Goal: Task Accomplishment & Management: Complete application form

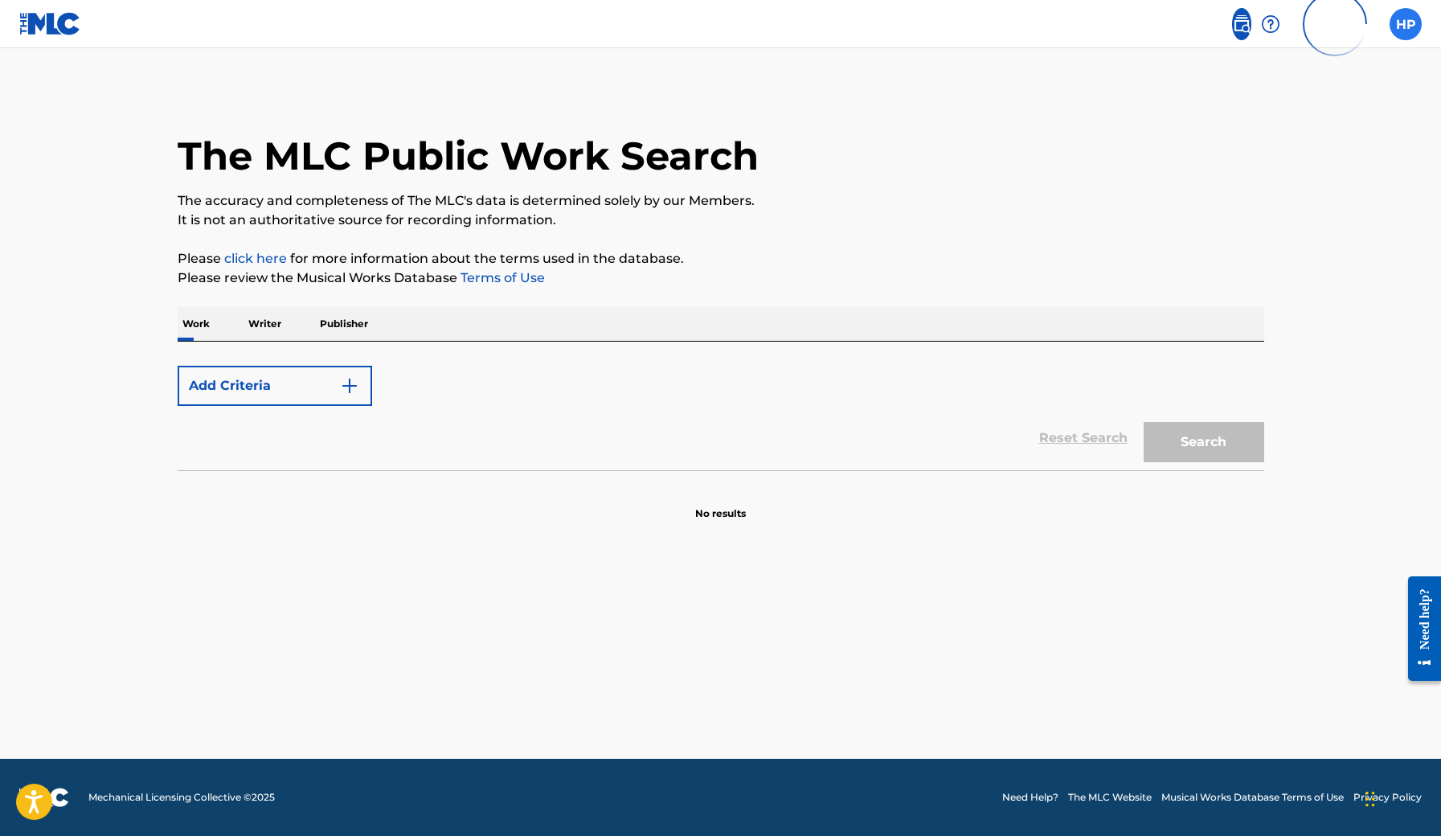
click at [1402, 33] on label at bounding box center [1406, 24] width 32 height 32
click at [1406, 24] on input "HP Hubert Poliński realhubi.business@gmail.com Profile Log out" at bounding box center [1406, 24] width 0 height 0
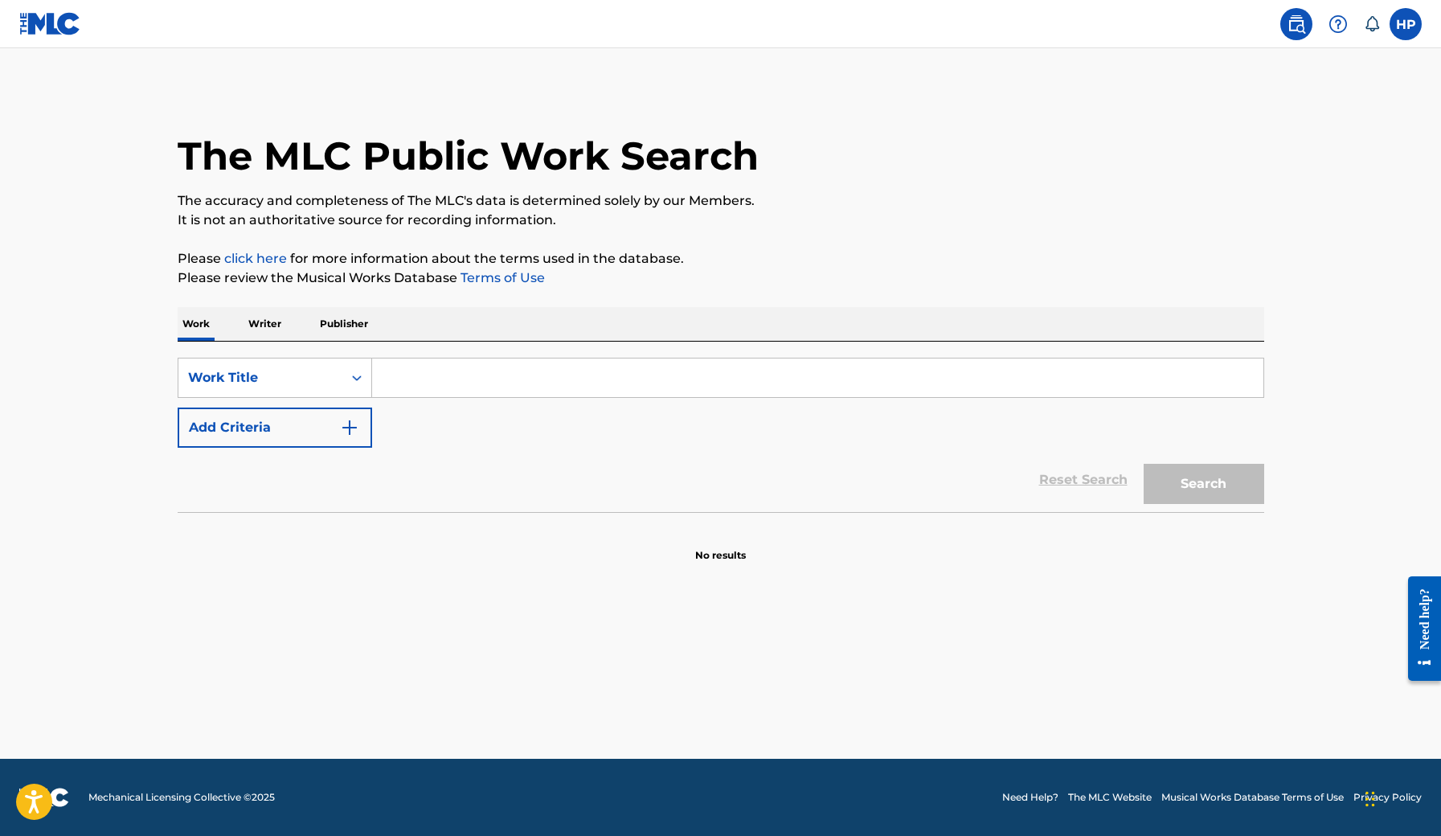
click at [1292, 23] on img at bounding box center [1296, 23] width 19 height 19
click at [338, 320] on p "Publisher" at bounding box center [344, 324] width 58 height 34
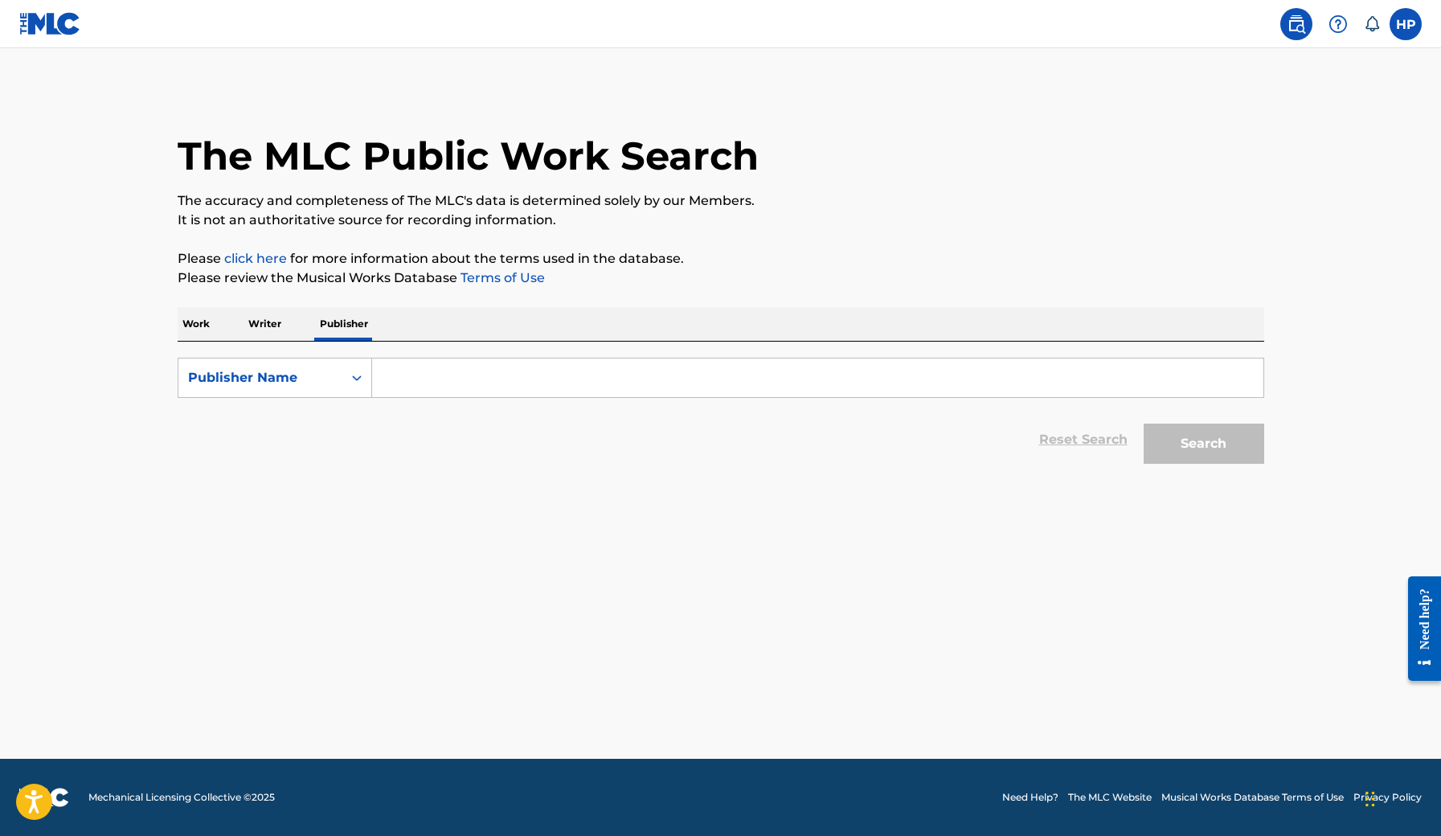
click at [260, 326] on p "Writer" at bounding box center [265, 324] width 43 height 34
click at [190, 328] on p "Work" at bounding box center [196, 324] width 37 height 34
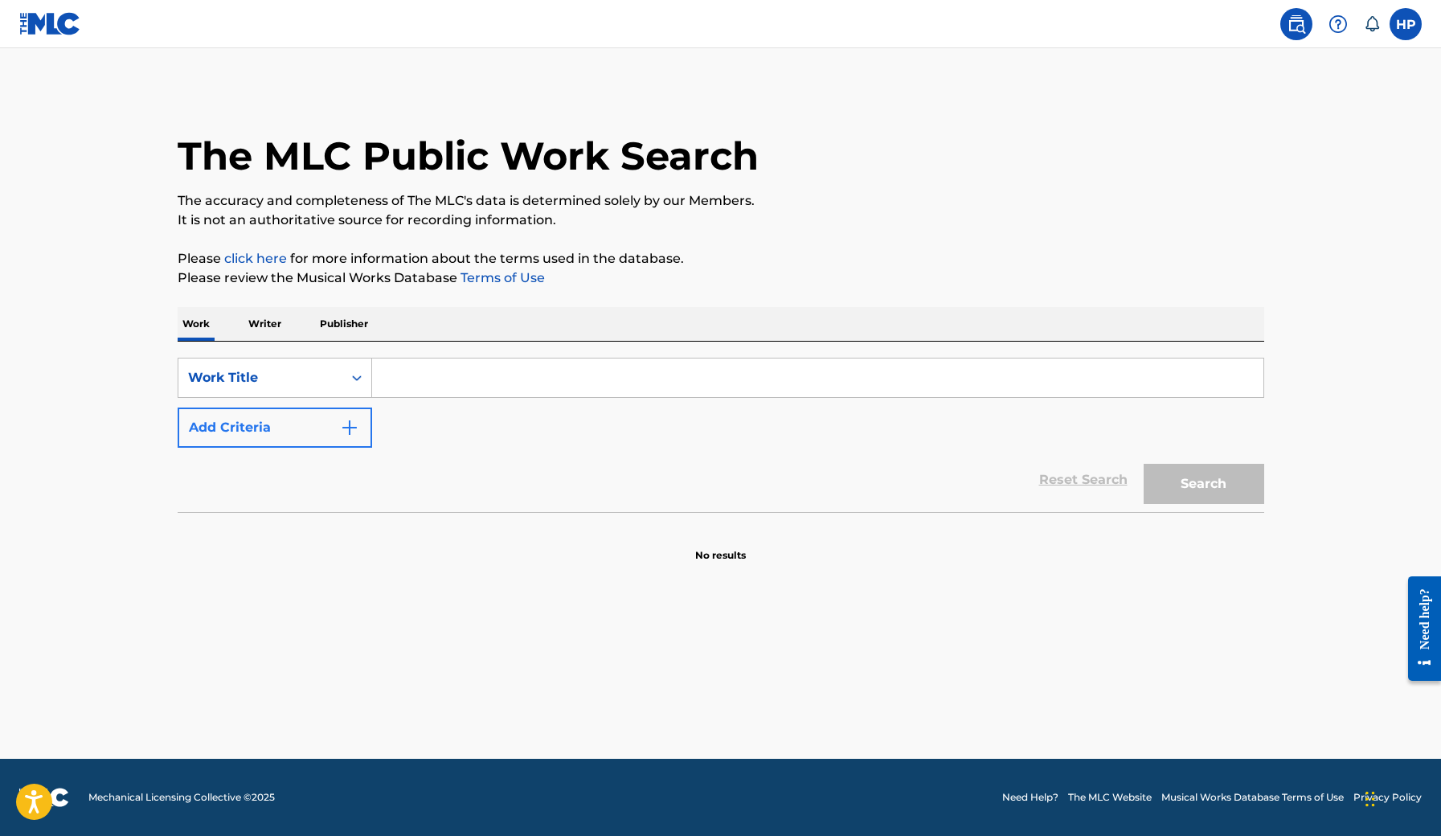
click at [358, 437] on button "Add Criteria" at bounding box center [275, 428] width 195 height 40
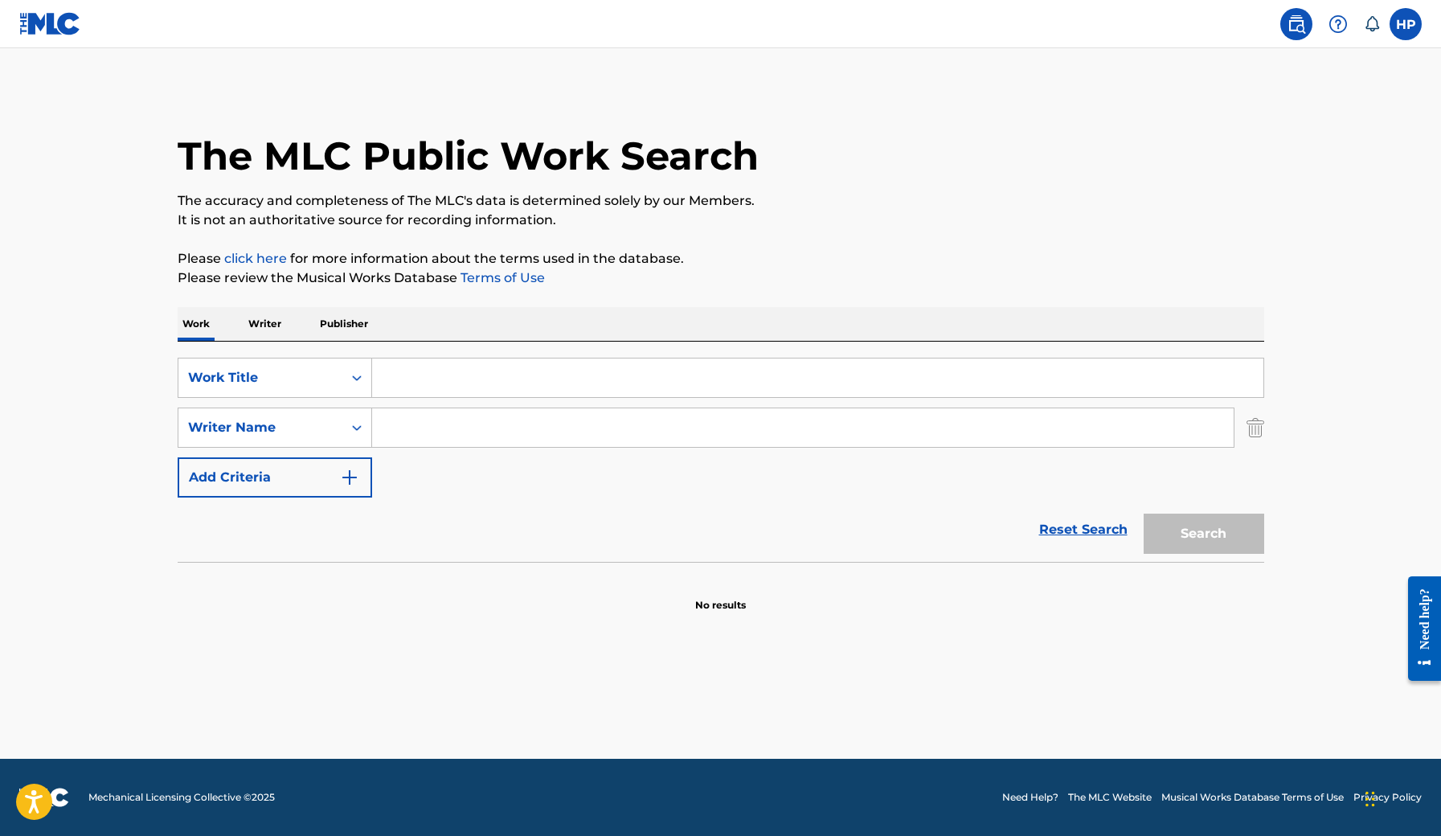
click at [405, 383] on input "Search Form" at bounding box center [818, 378] width 892 height 39
type input "5/5"
click at [424, 411] on input "Search Form" at bounding box center [803, 427] width 862 height 39
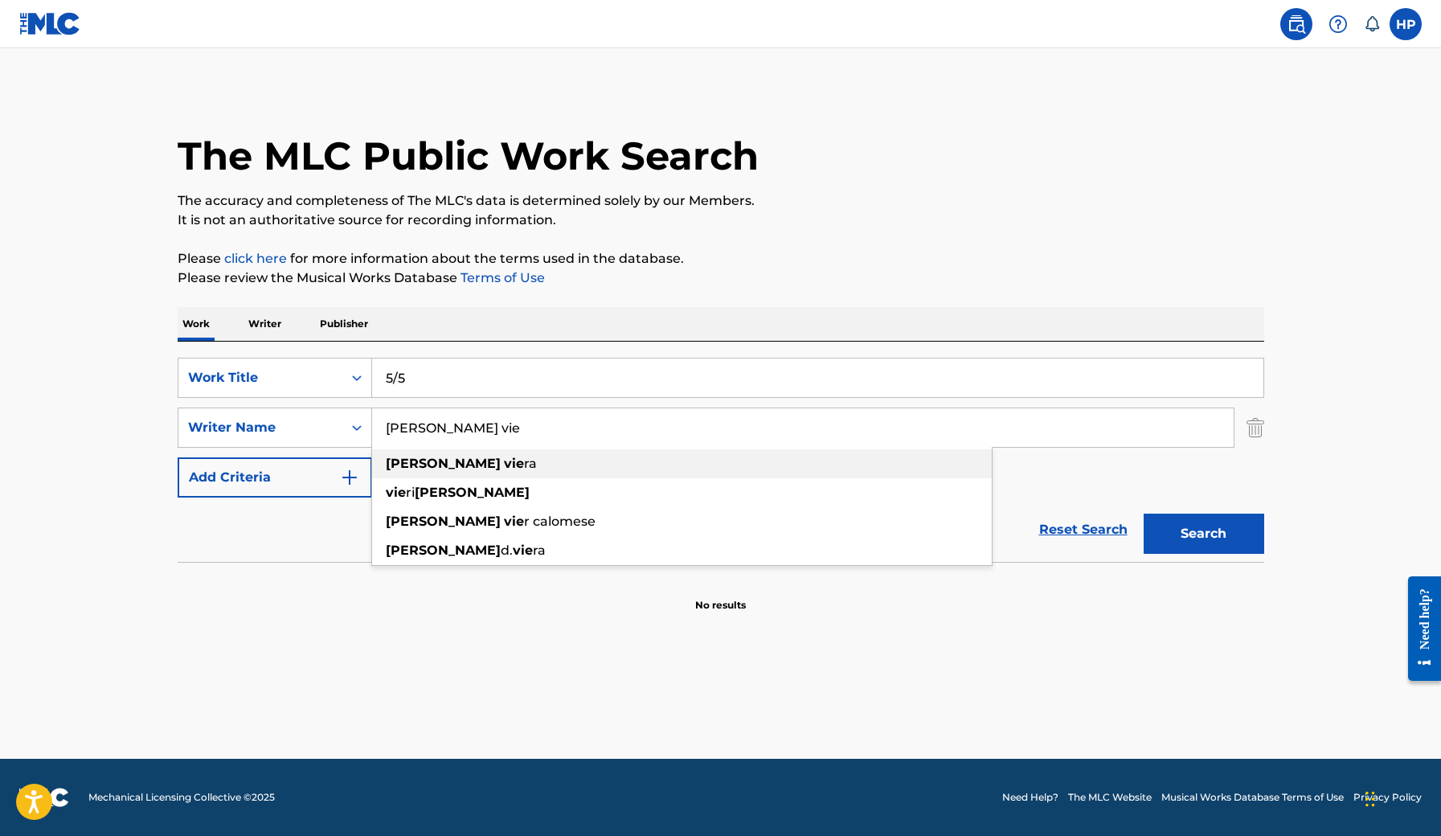
click at [504, 464] on strong "vie" at bounding box center [514, 463] width 20 height 15
type input "[PERSON_NAME]"
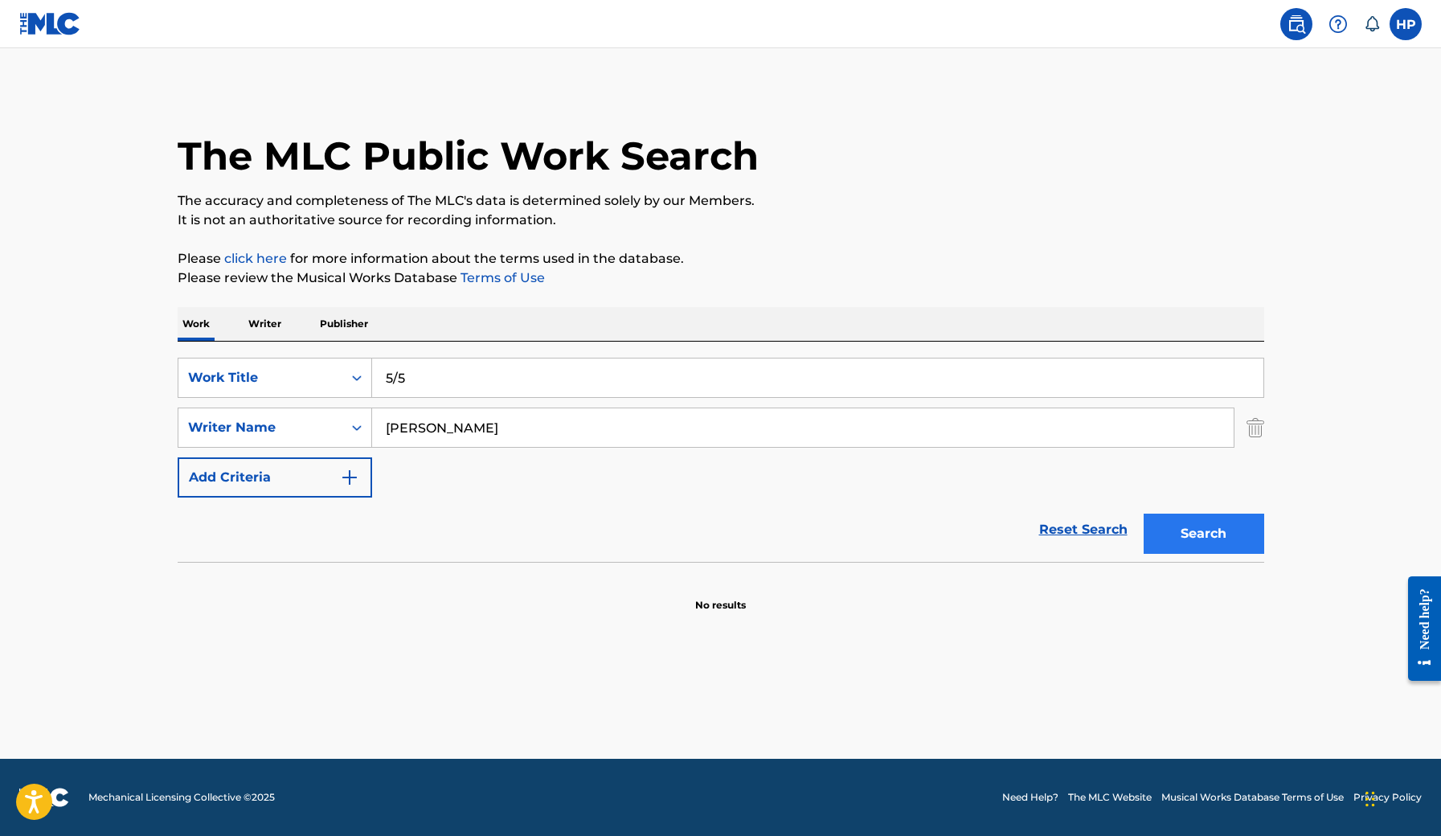
click at [1203, 526] on button "Search" at bounding box center [1204, 534] width 121 height 40
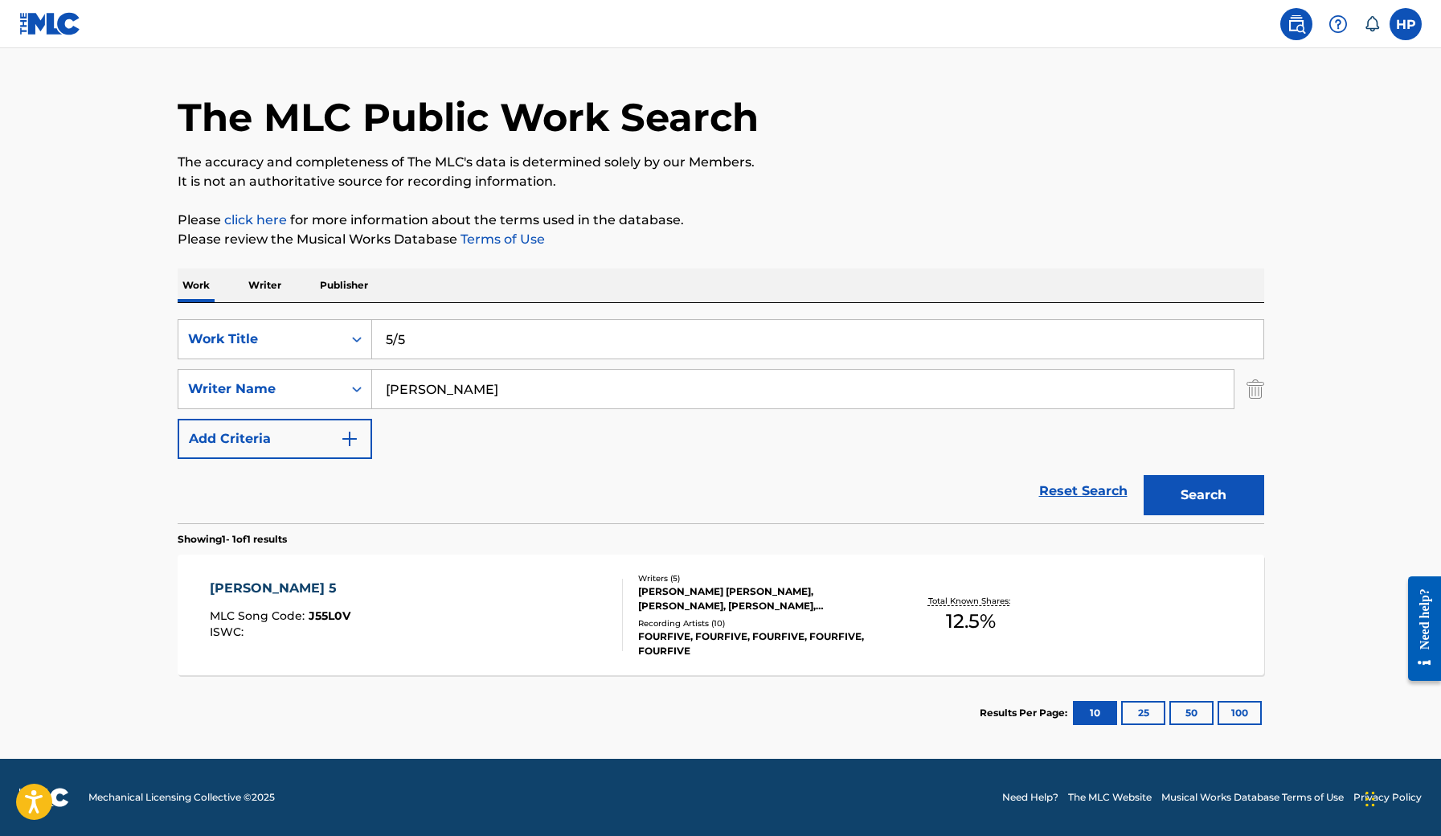
scroll to position [39, 0]
drag, startPoint x: 413, startPoint y: 334, endPoint x: 307, endPoint y: 334, distance: 106.1
click at [307, 334] on div "SearchWithCriteria34ef0b42-e1df-48e8-9151-b48ac805fb87 Work Title 5/5" at bounding box center [721, 339] width 1087 height 40
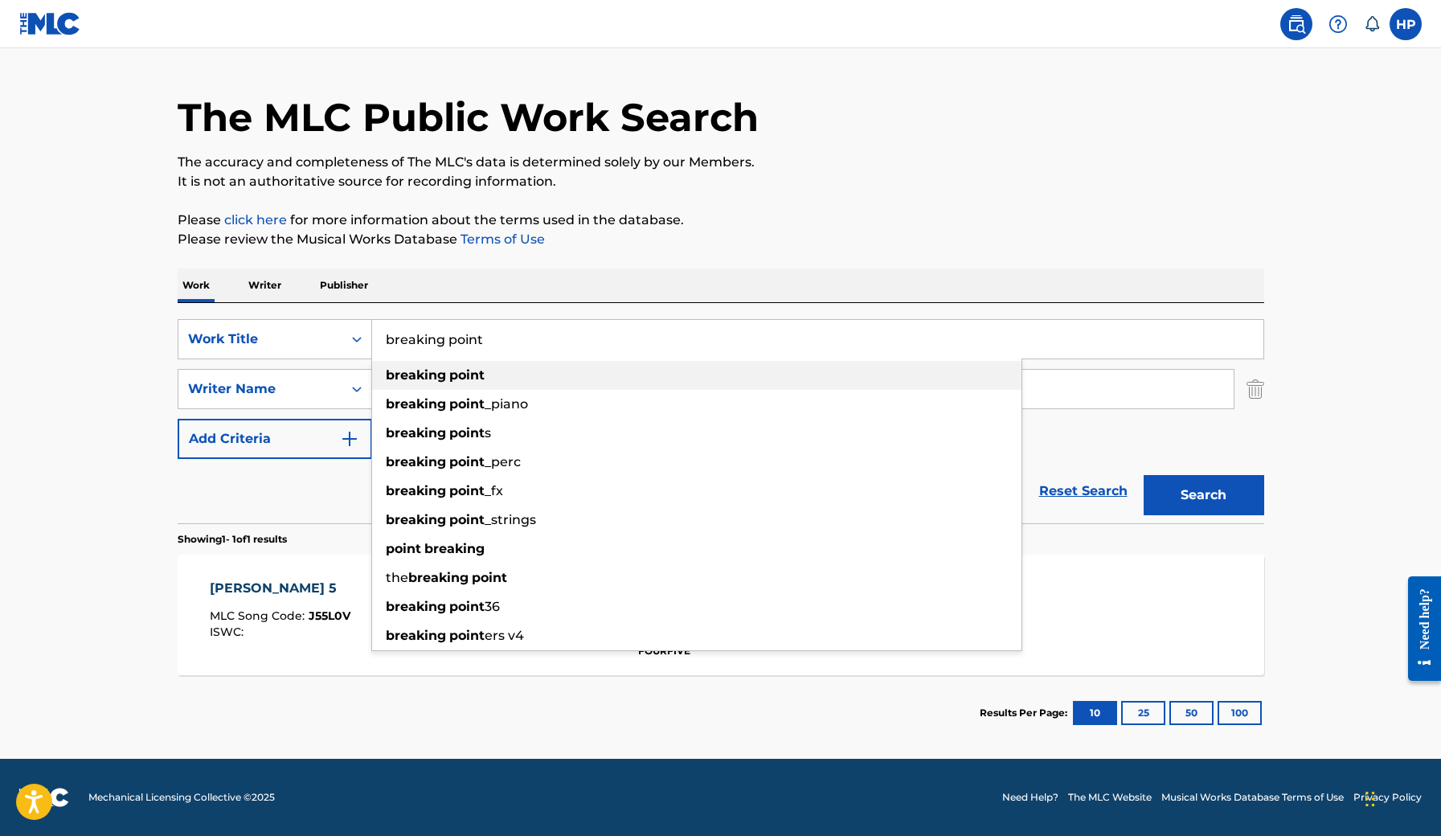
type input "breaking point"
click at [453, 377] on strong "point" at bounding box center [466, 374] width 35 height 15
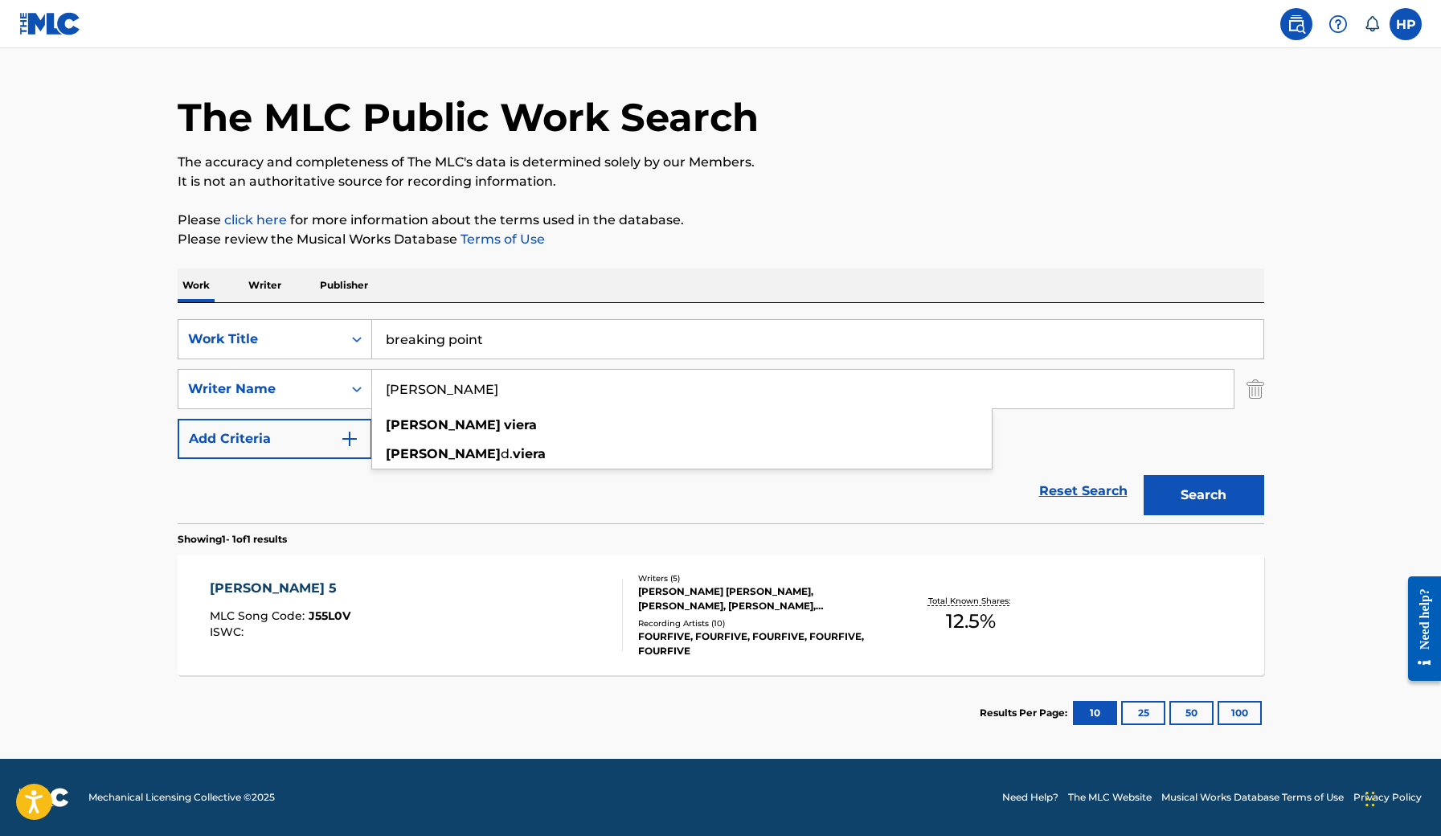
drag, startPoint x: 481, startPoint y: 399, endPoint x: 323, endPoint y: 362, distance: 161.8
click at [324, 362] on div "SearchWithCriteria34ef0b42-e1df-48e8-9151-b48ac805fb87 Work Title breaking poin…" at bounding box center [721, 389] width 1087 height 140
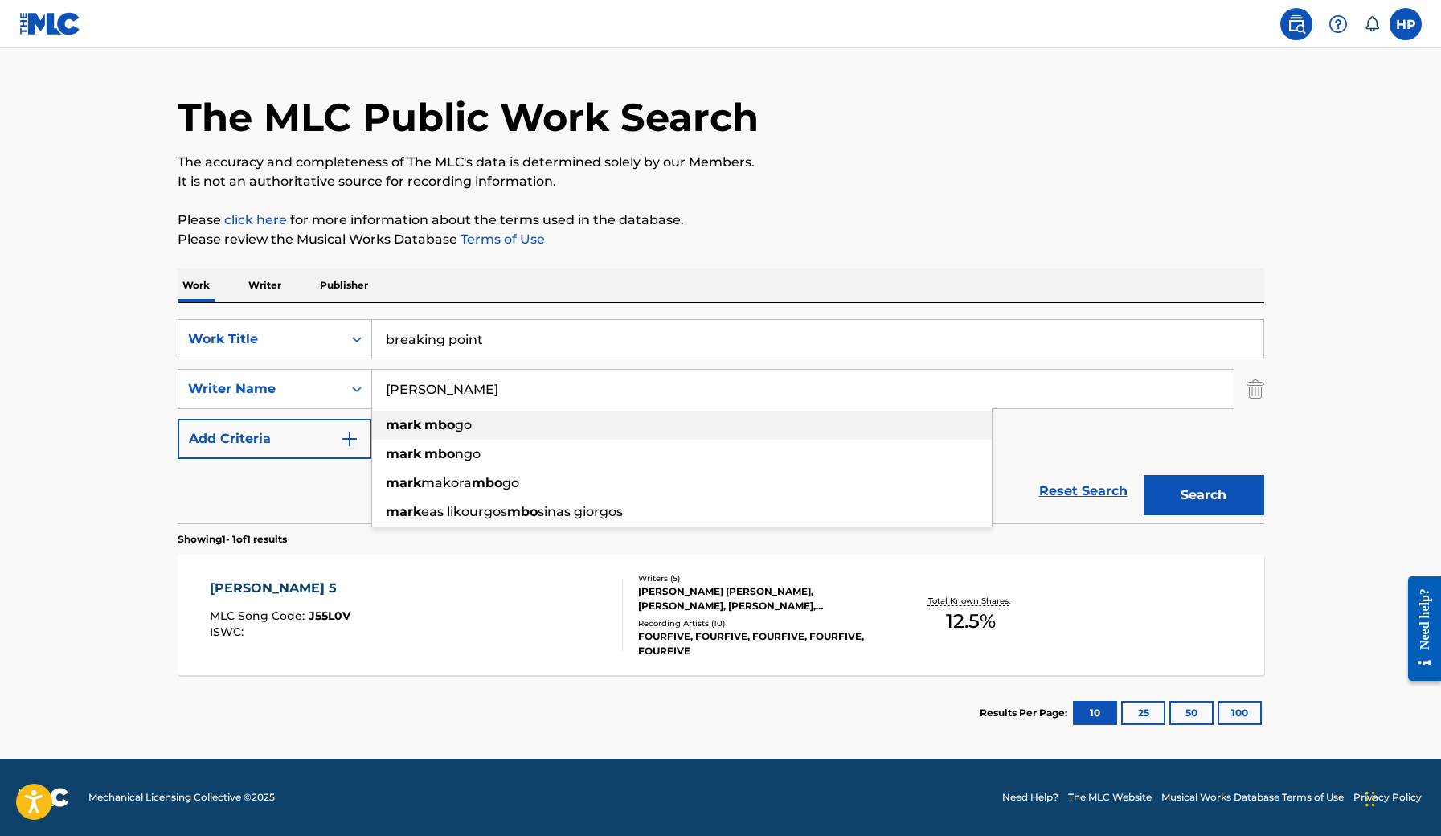
click at [433, 432] on strong "mbo" at bounding box center [439, 424] width 31 height 15
type input "[PERSON_NAME]"
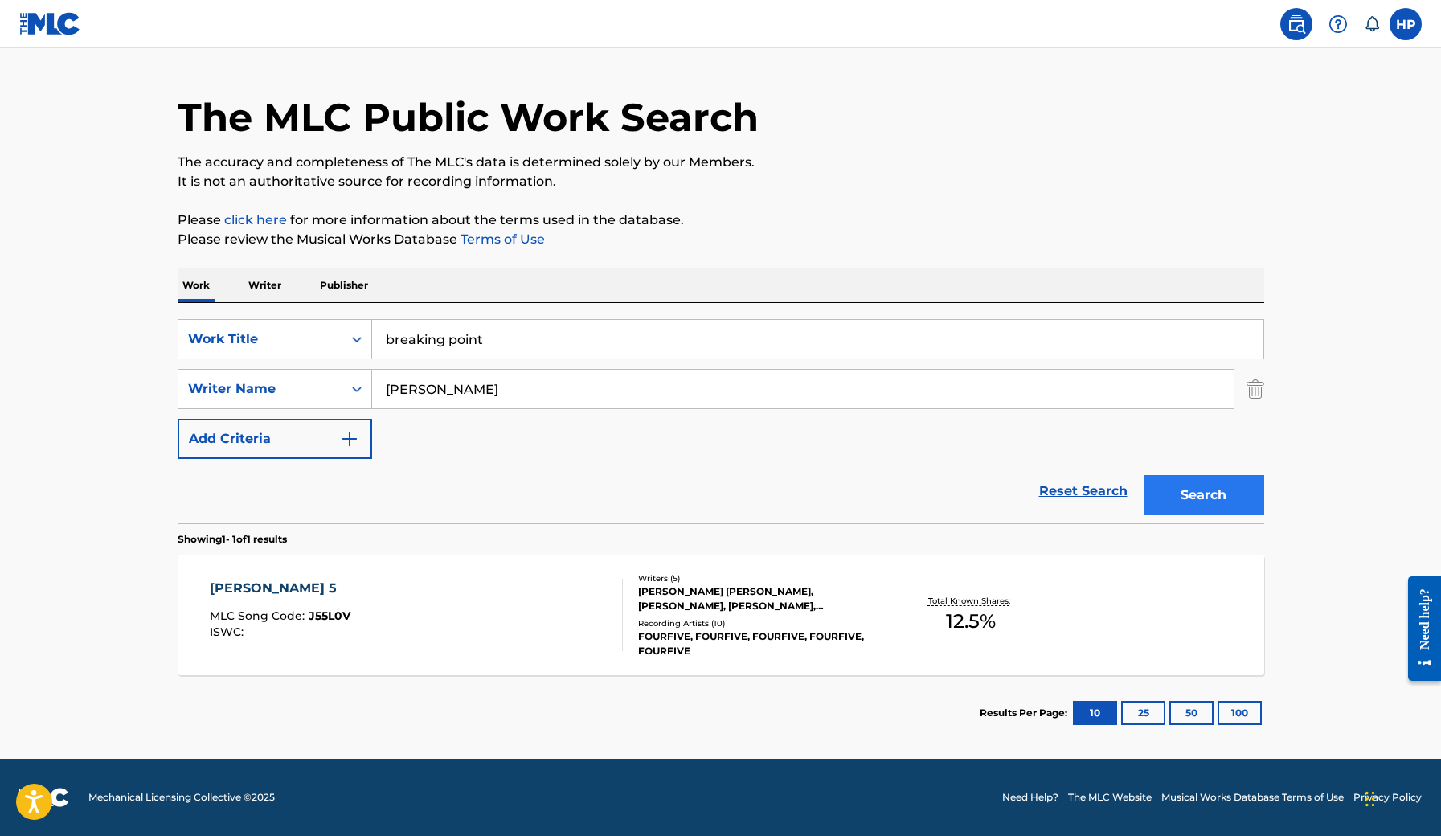
click at [1220, 504] on button "Search" at bounding box center [1204, 495] width 121 height 40
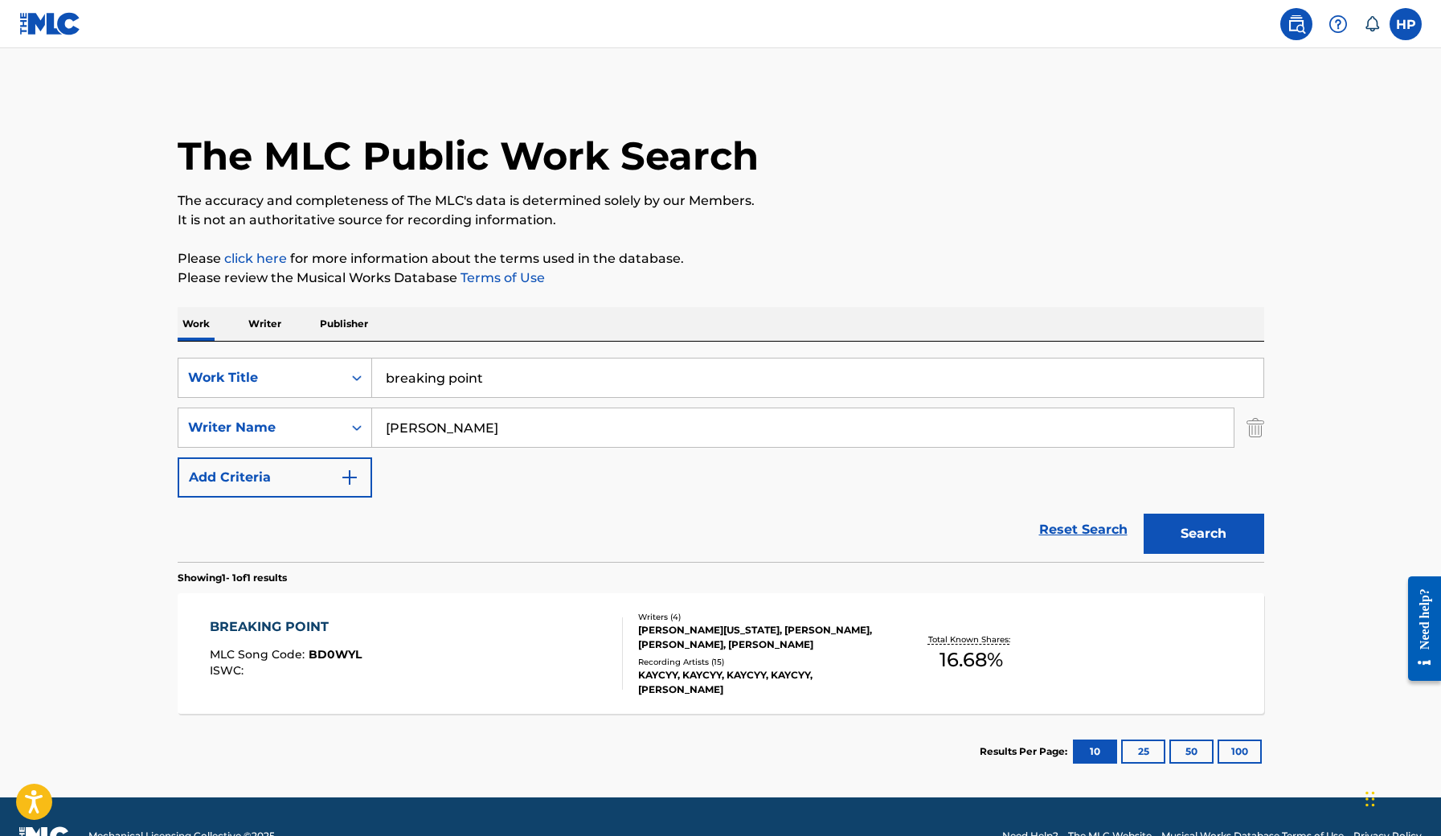
click at [636, 636] on div "Writers ( 4 ) [PERSON_NAME][US_STATE], [PERSON_NAME], [PERSON_NAME], [PERSON_NA…" at bounding box center [752, 654] width 258 height 86
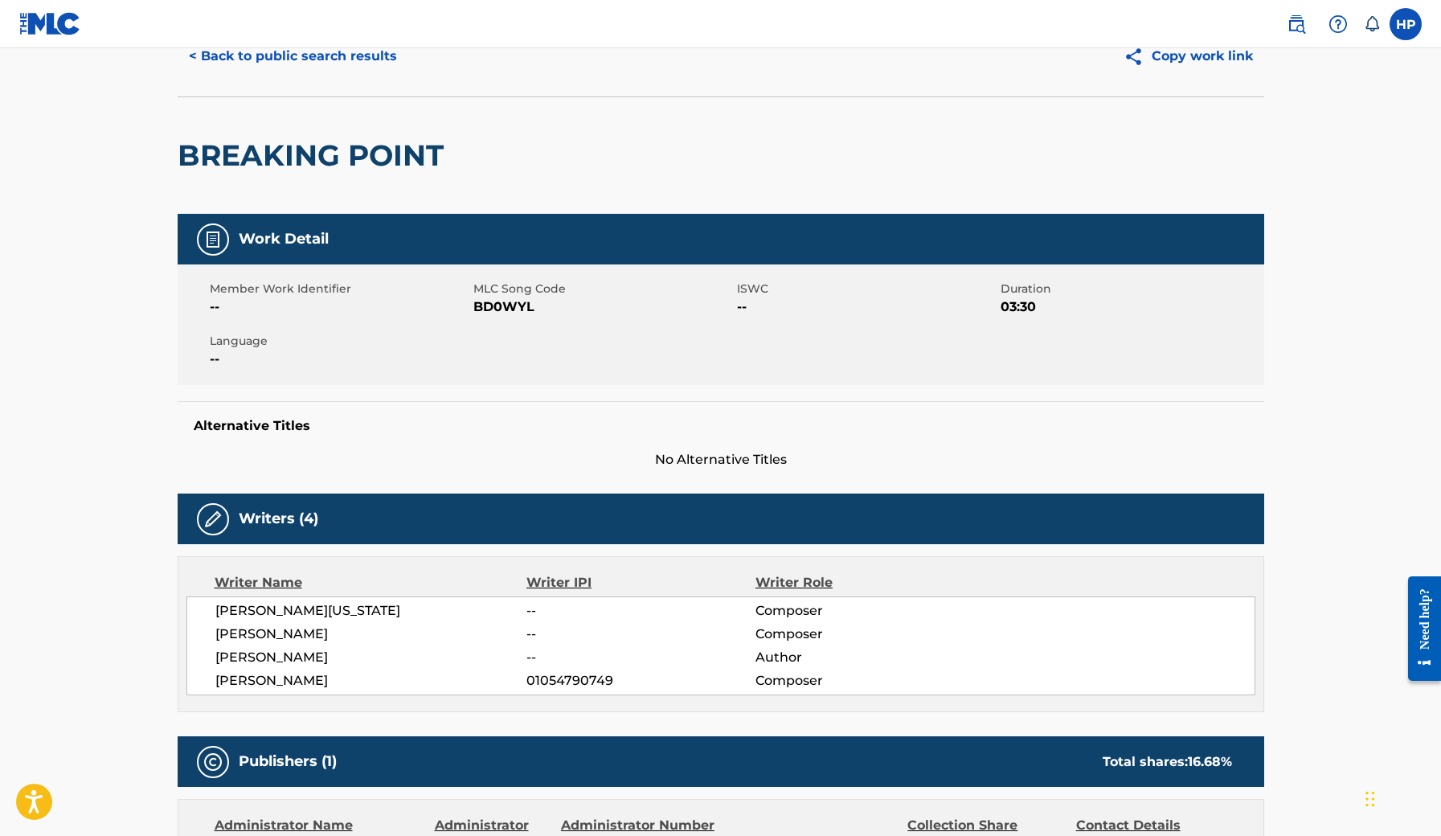
scroll to position [71, 0]
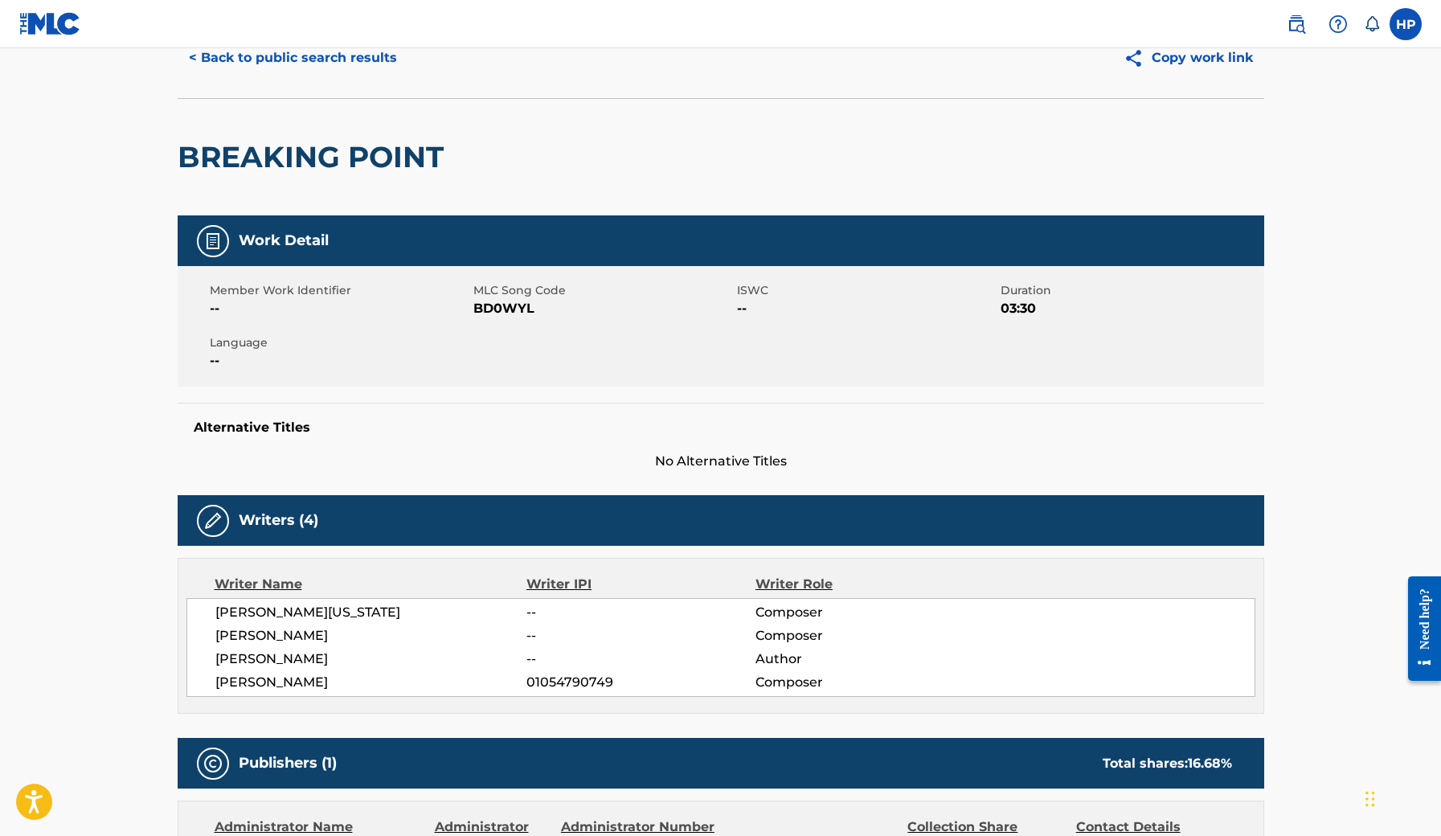
click at [534, 631] on span "--" at bounding box center [641, 635] width 228 height 19
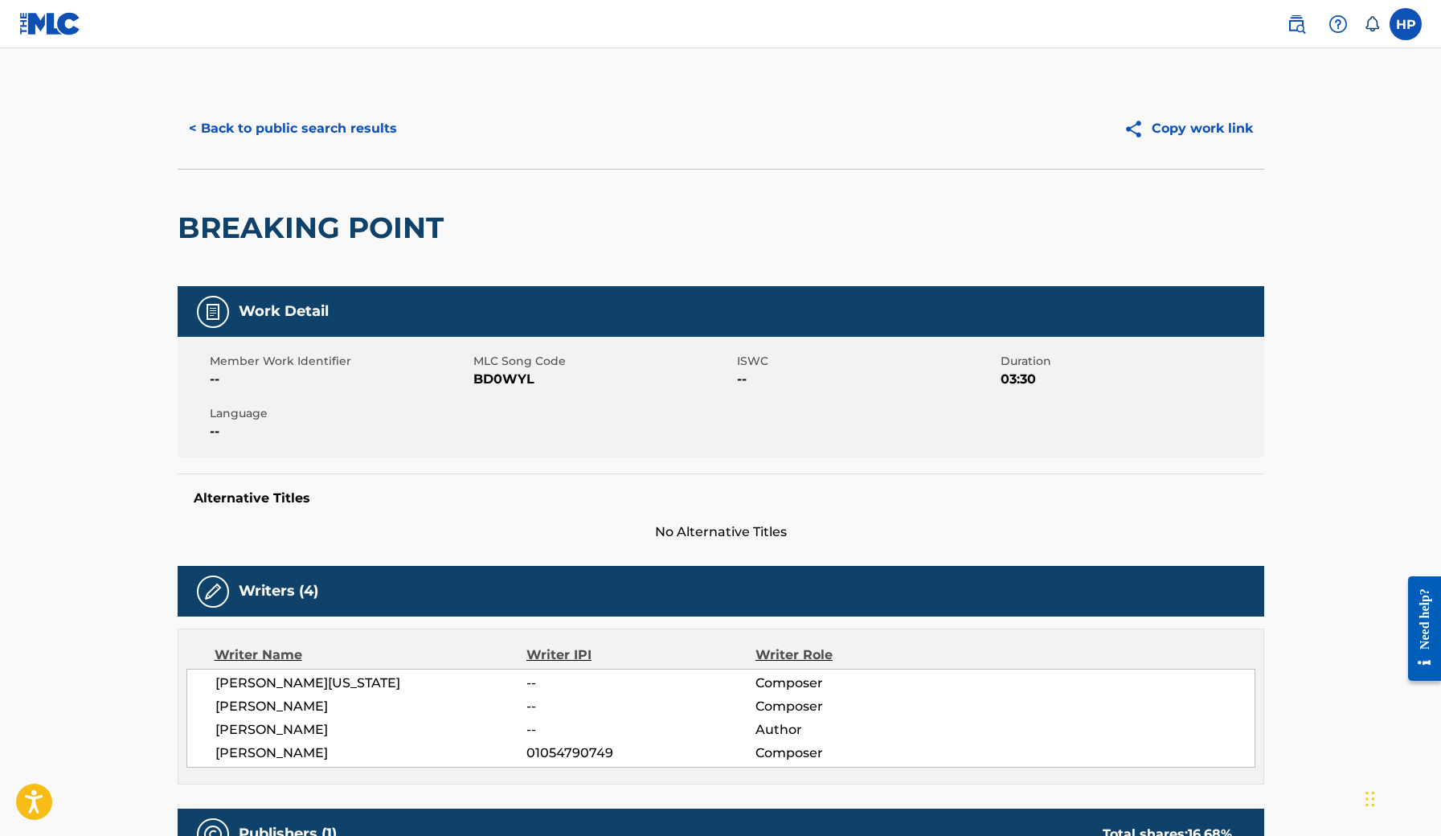
scroll to position [0, 0]
click at [1297, 23] on img at bounding box center [1296, 23] width 19 height 19
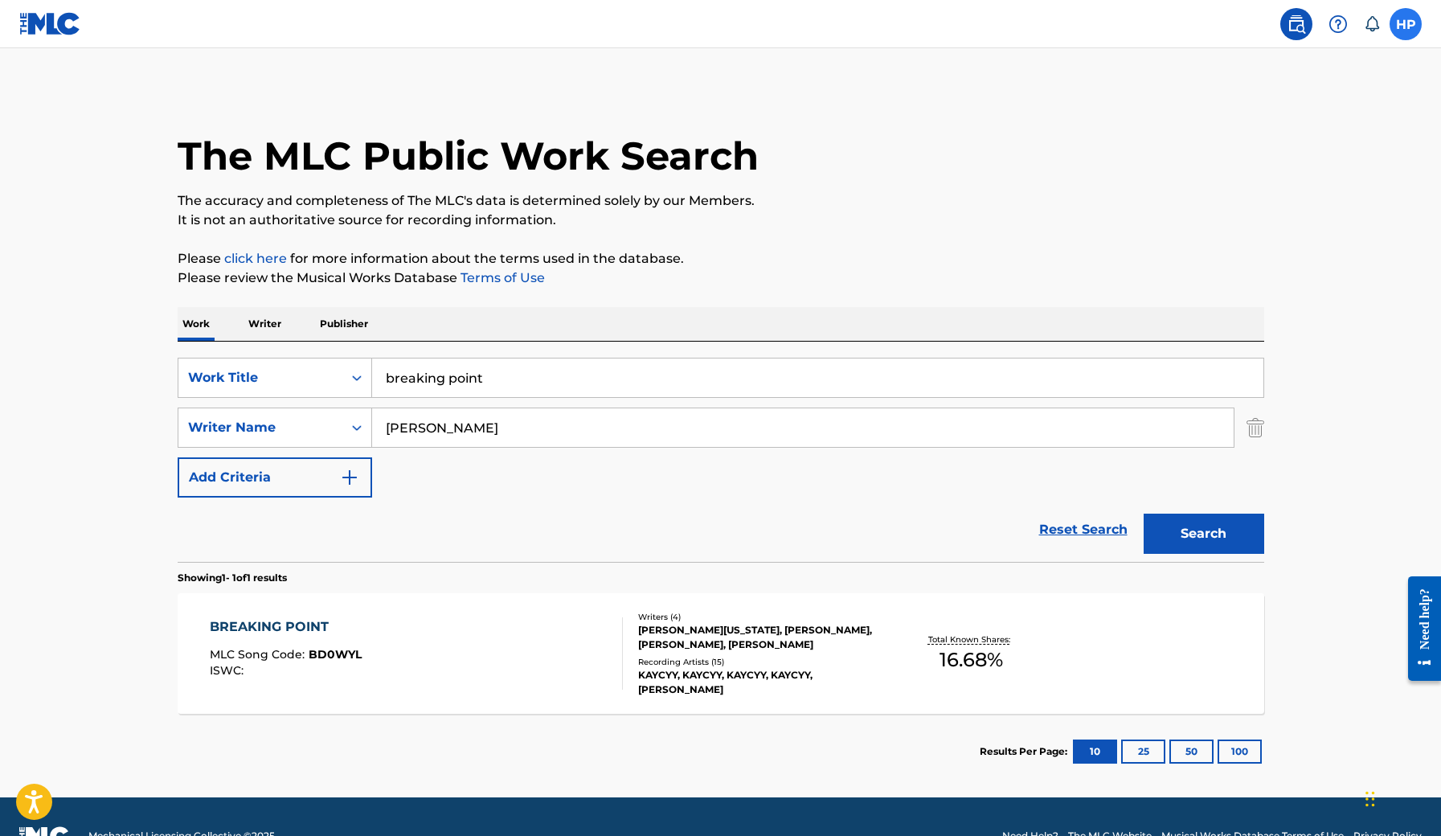
click at [1412, 18] on label at bounding box center [1406, 24] width 32 height 32
click at [1406, 24] on input "HP [PERSON_NAME] [DOMAIN_NAME][EMAIL_ADDRESS][DOMAIN_NAME] Notification Prefere…" at bounding box center [1406, 24] width 0 height 0
click at [1251, 203] on link "Profile" at bounding box center [1248, 200] width 32 height 14
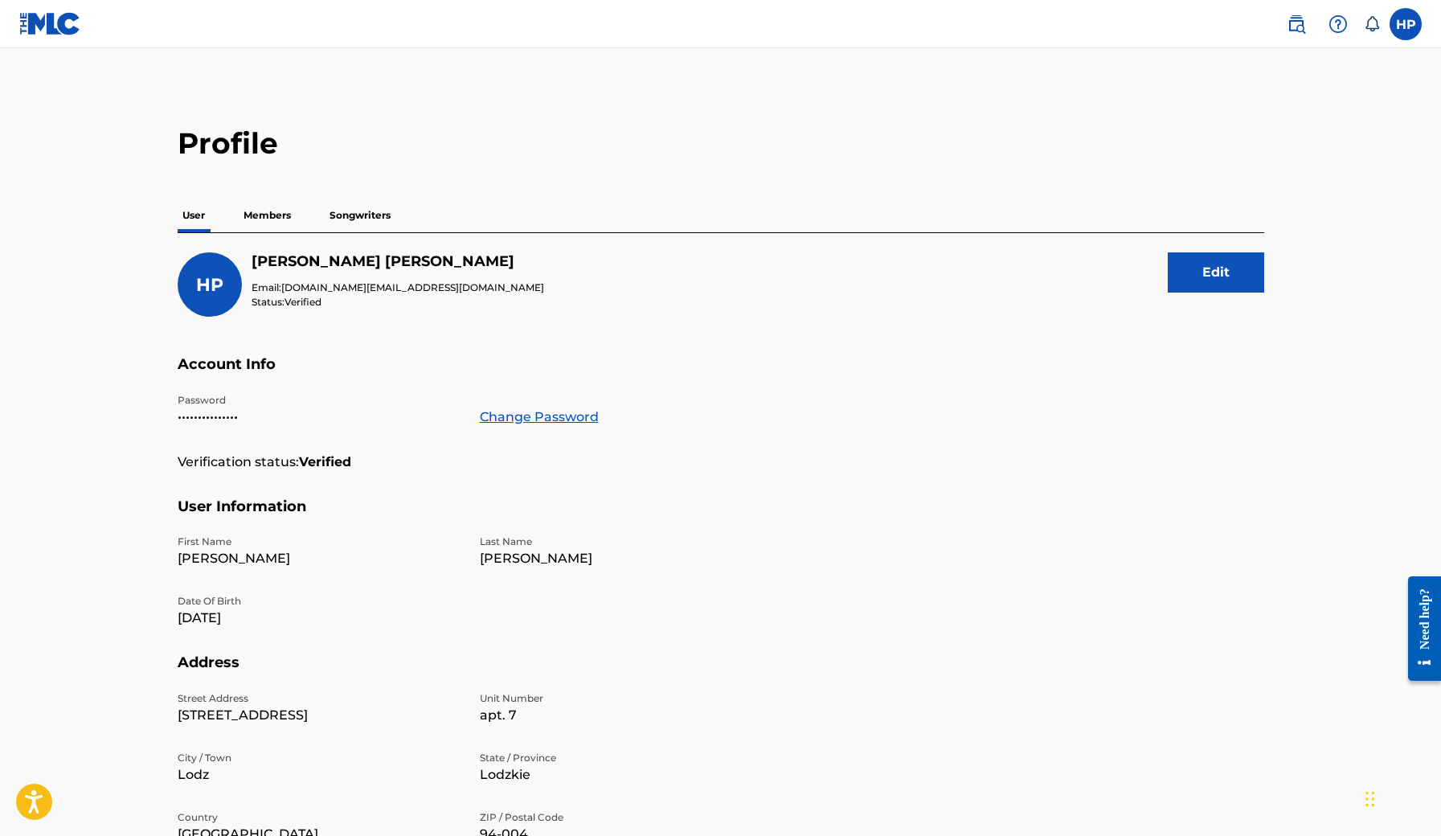
click at [334, 215] on p "Songwriters" at bounding box center [360, 216] width 71 height 34
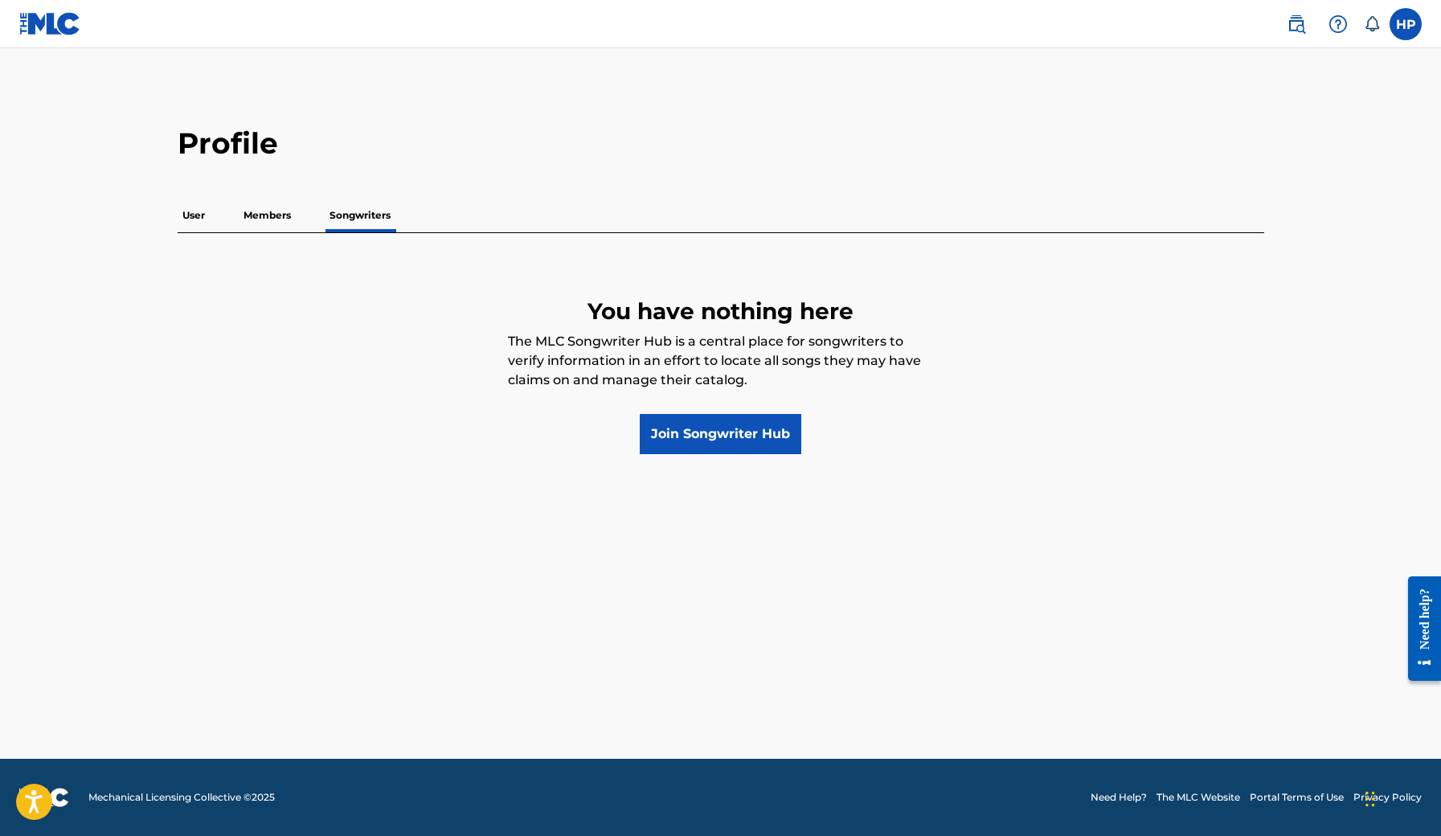
click at [261, 215] on p "Members" at bounding box center [267, 216] width 57 height 34
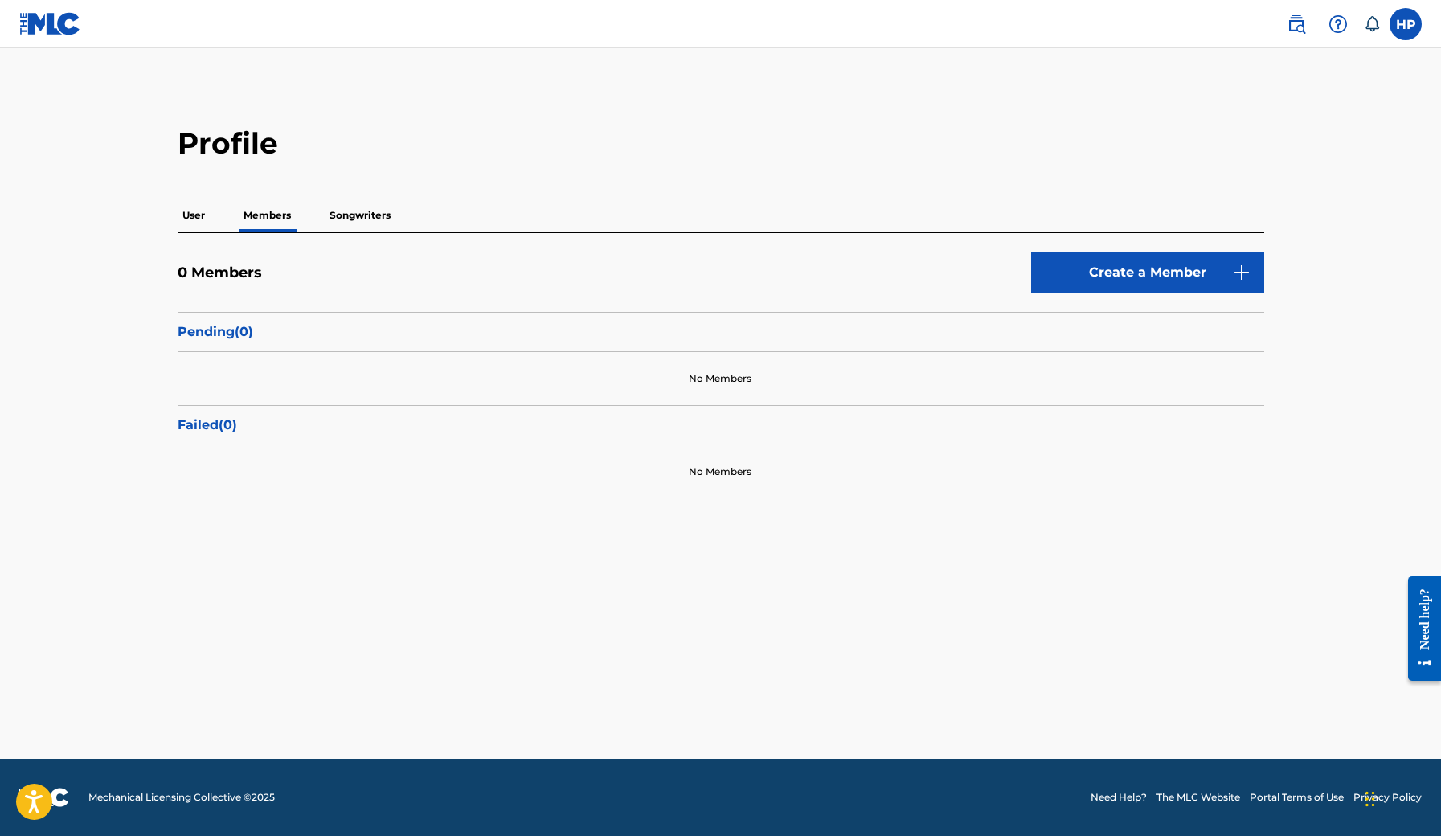
click at [353, 212] on p "Songwriters" at bounding box center [360, 216] width 71 height 34
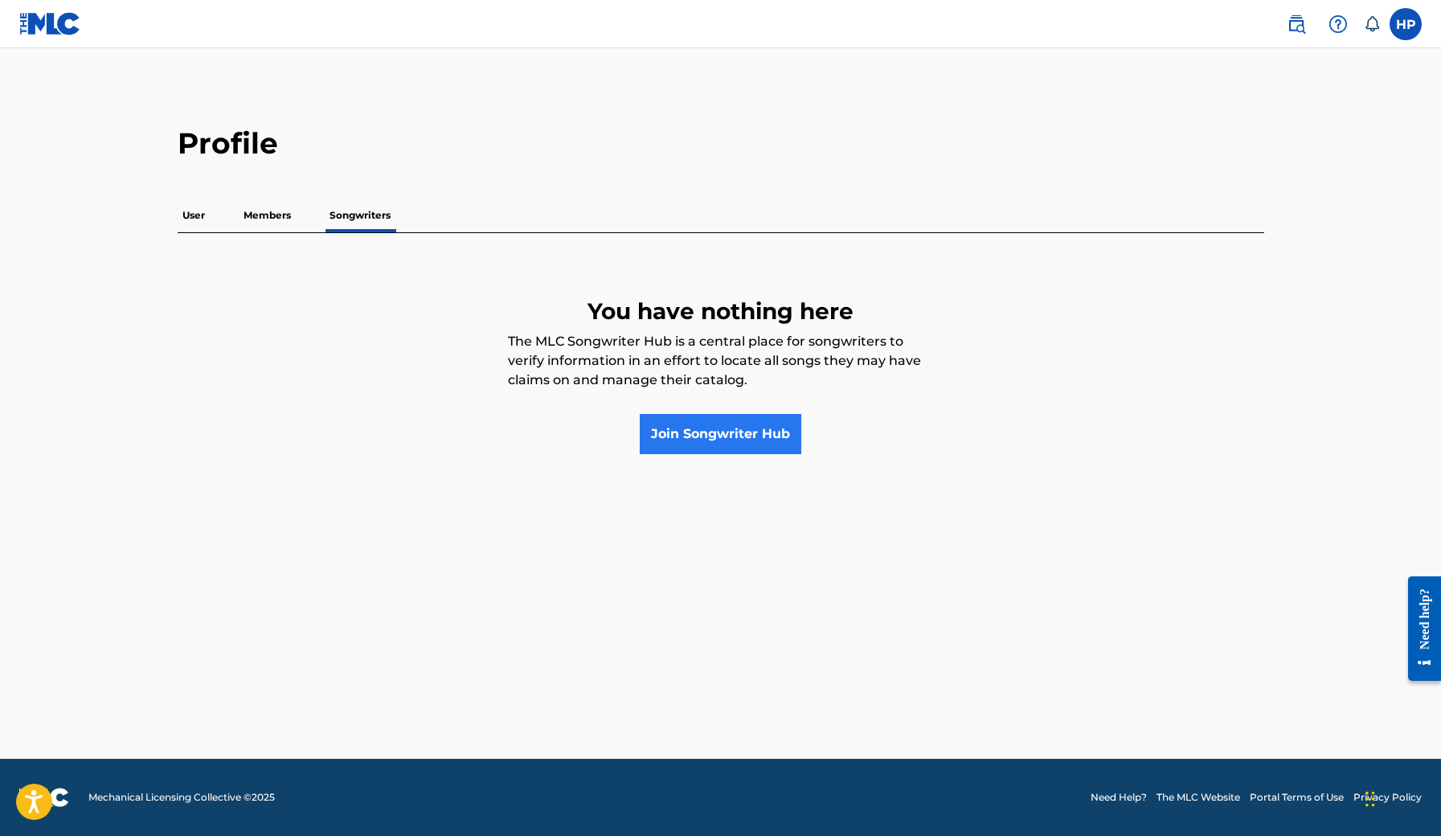
click at [707, 438] on link "Join Songwriter Hub" at bounding box center [721, 434] width 162 height 40
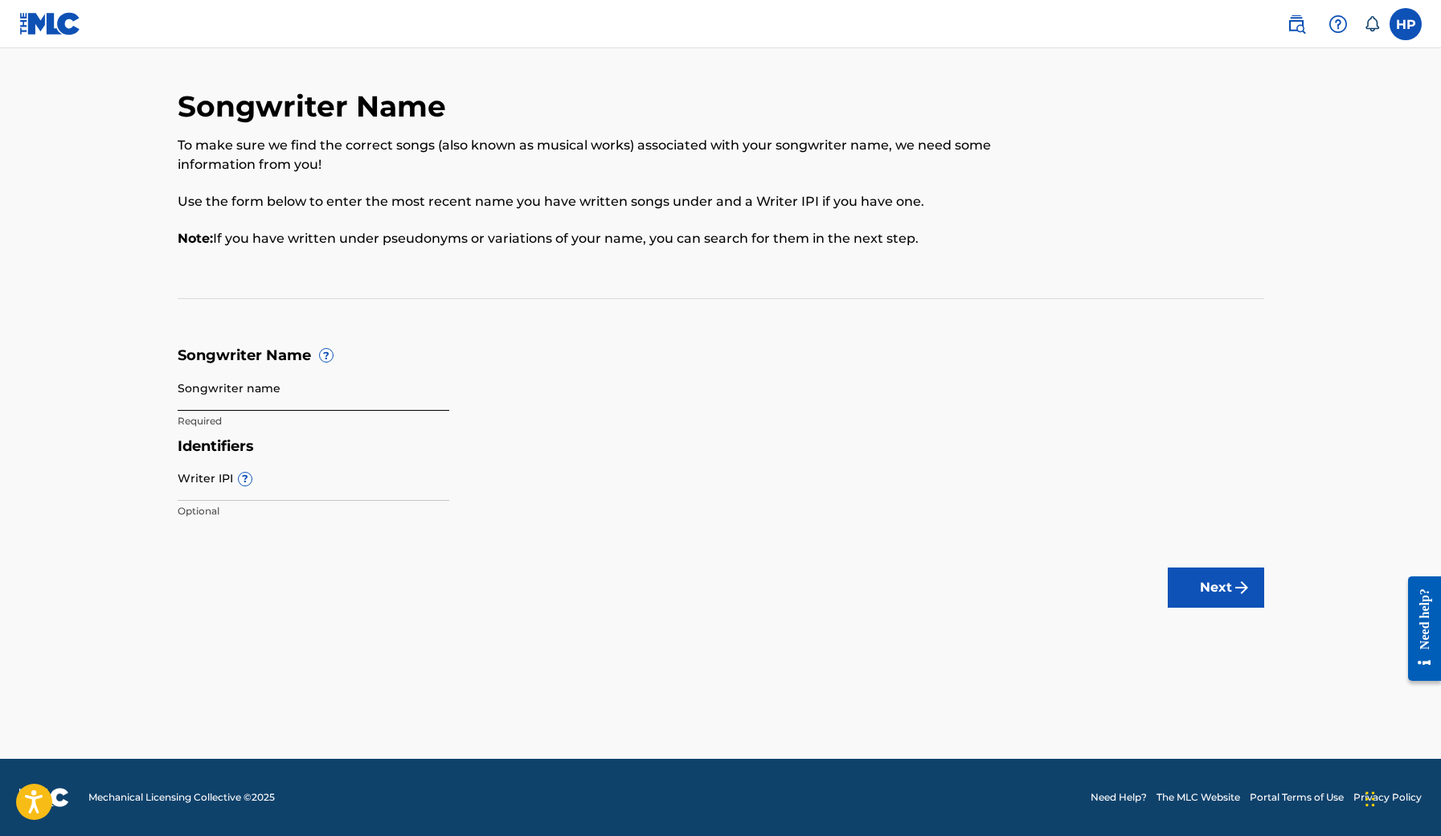
click at [318, 398] on input "Songwriter name" at bounding box center [314, 388] width 272 height 46
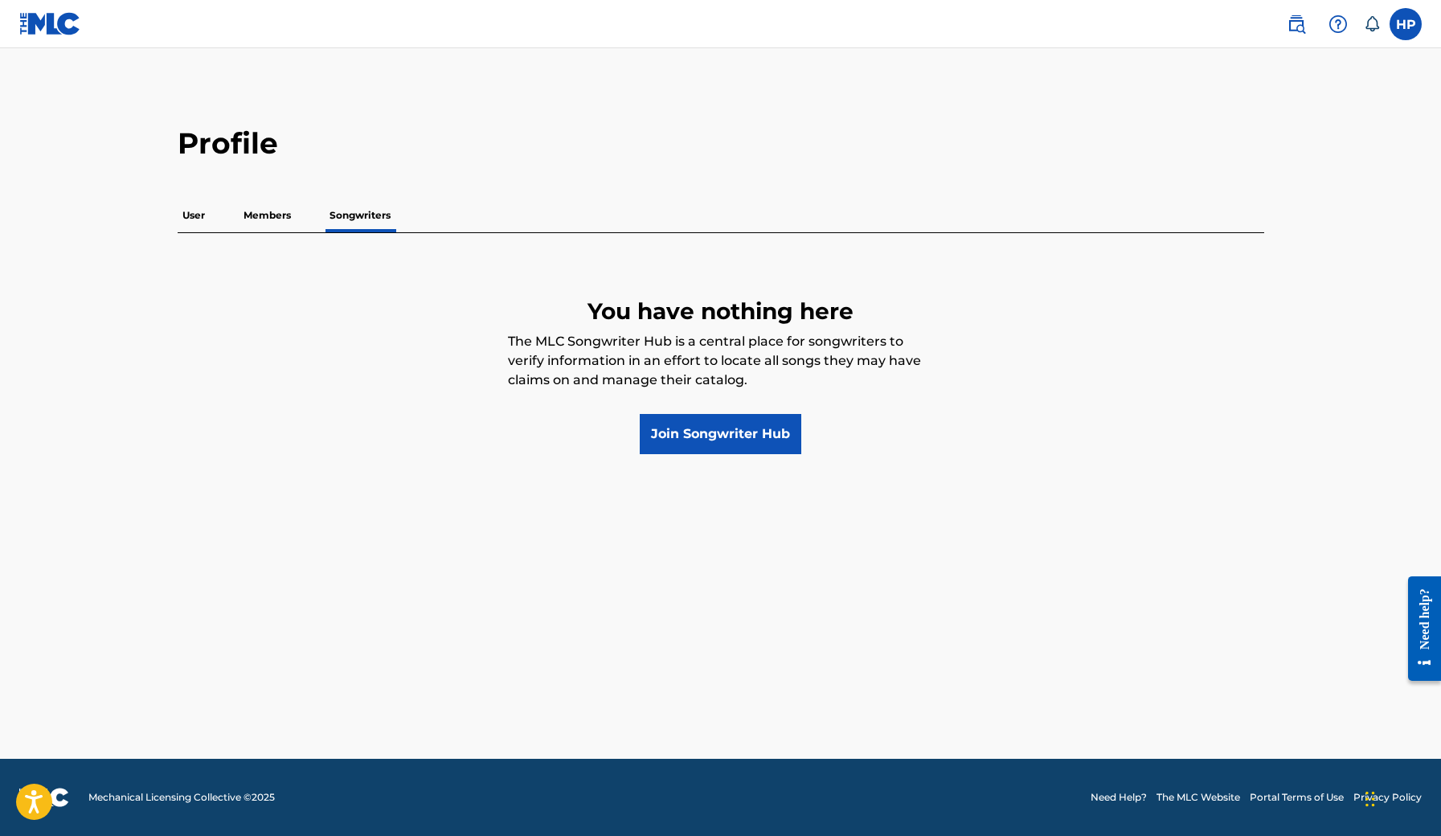
click at [254, 219] on p "Members" at bounding box center [267, 216] width 57 height 34
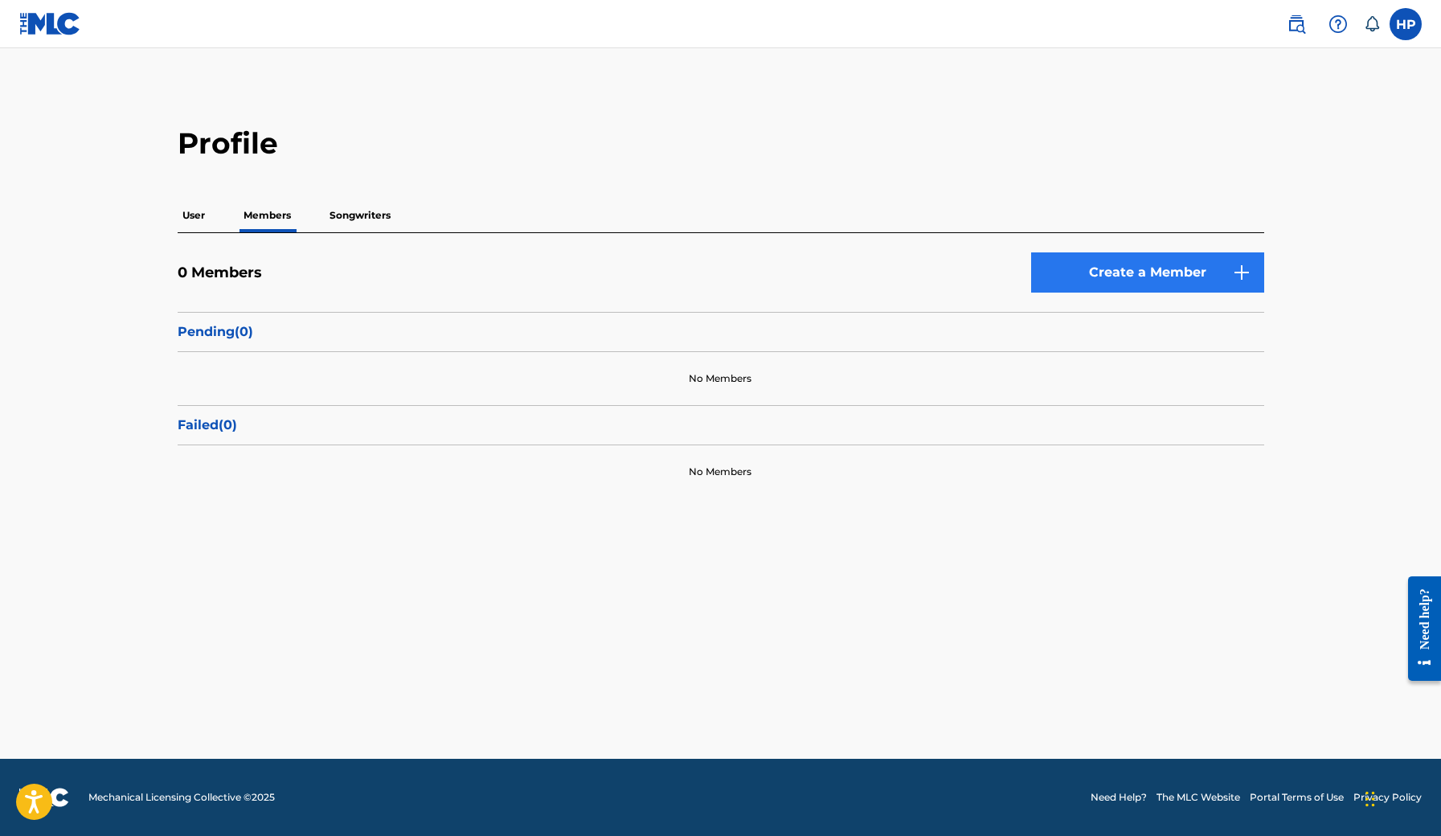
click at [1154, 264] on link "Create a Member" at bounding box center [1147, 272] width 233 height 40
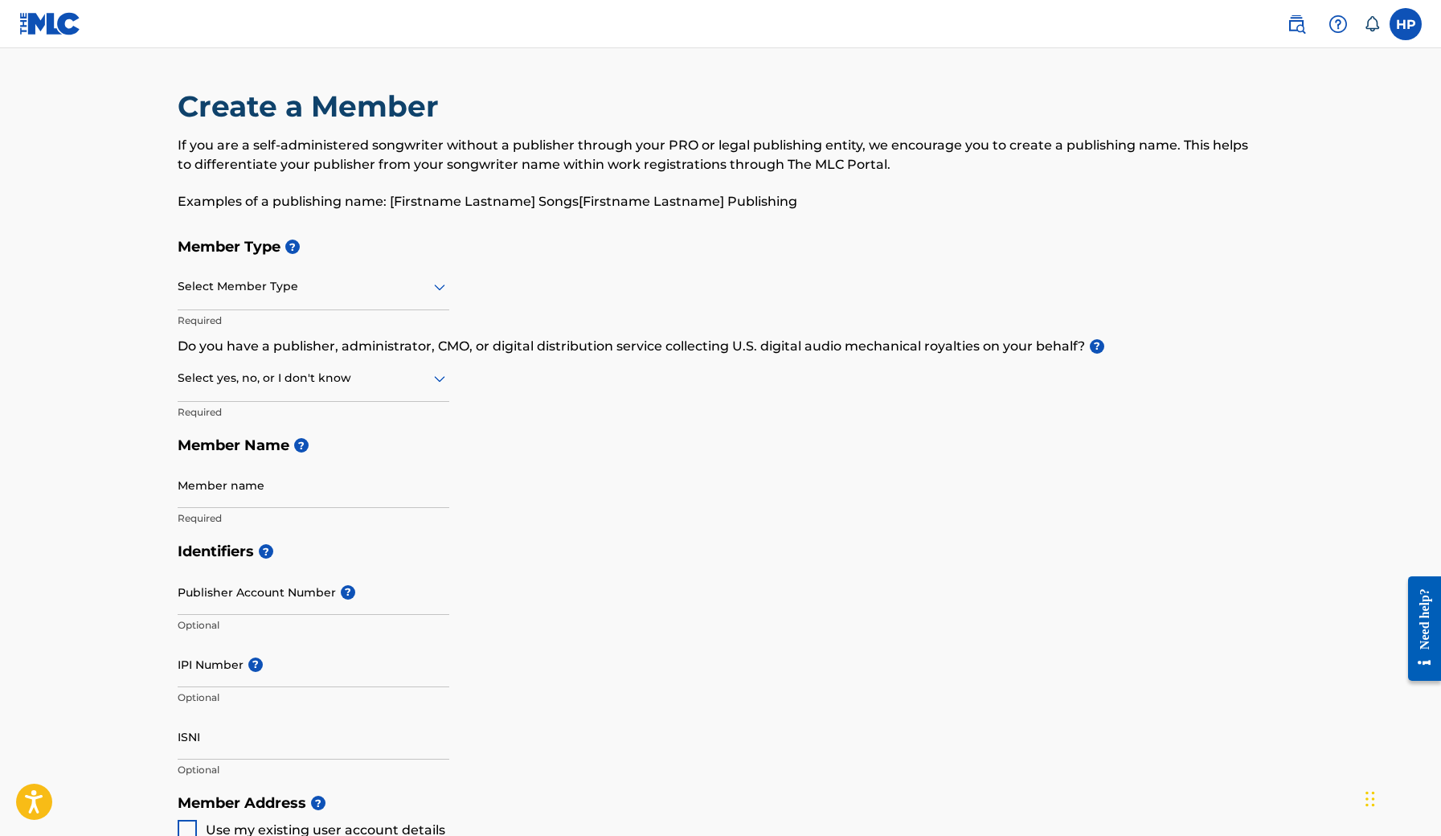
click at [262, 293] on div at bounding box center [314, 287] width 272 height 20
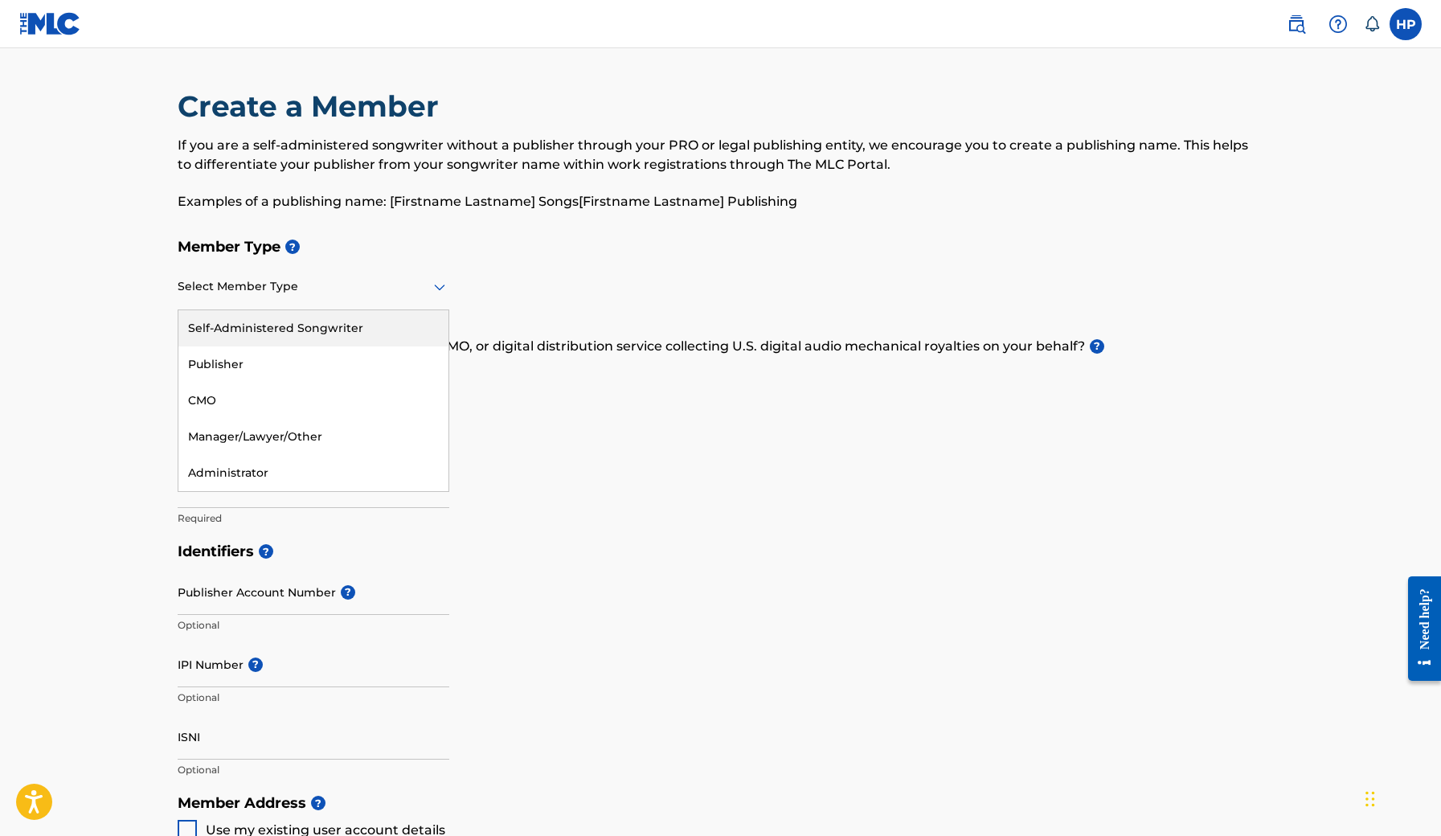
click at [251, 330] on div "Self-Administered Songwriter" at bounding box center [313, 328] width 270 height 36
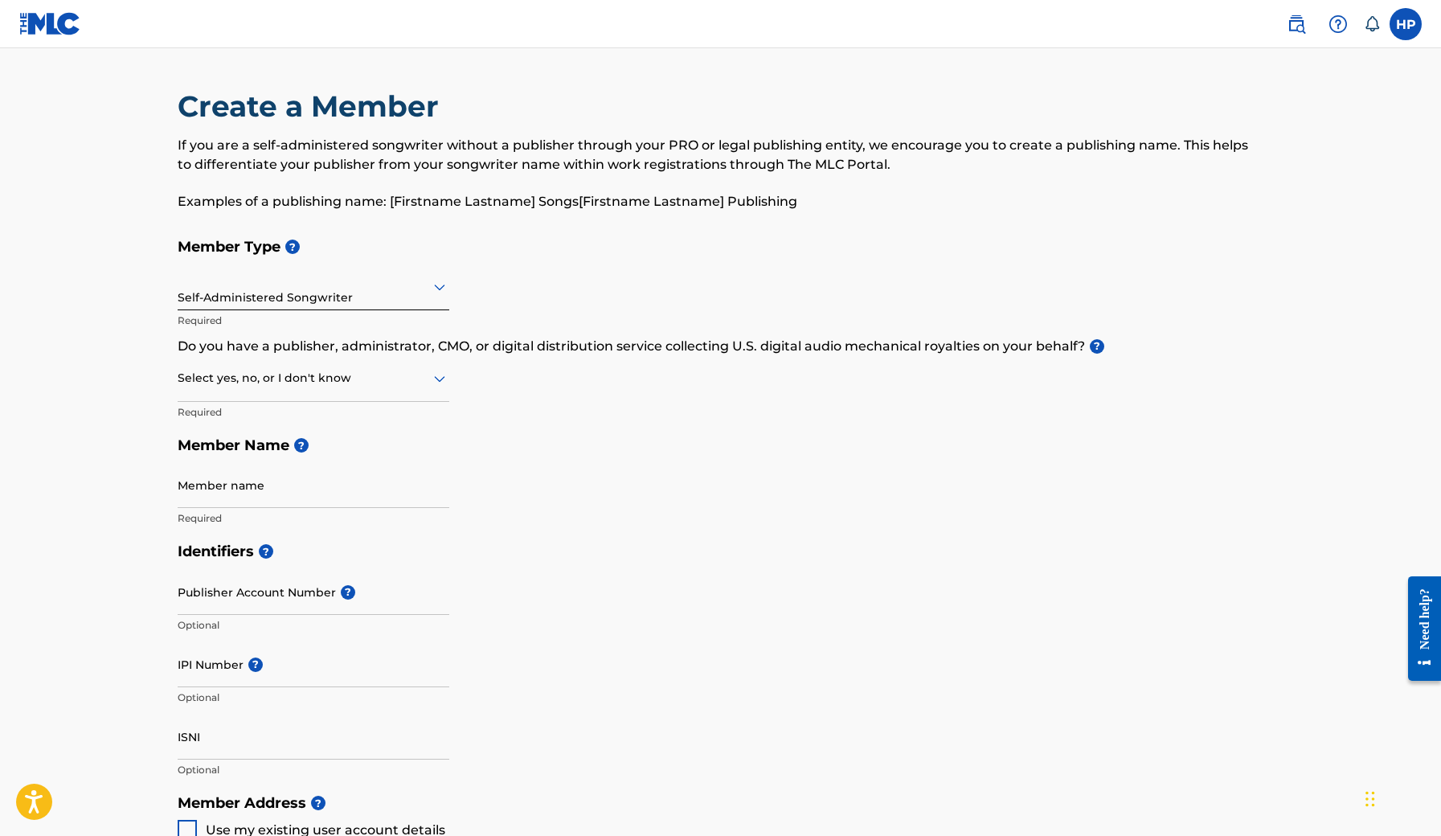
click at [318, 383] on div at bounding box center [314, 378] width 272 height 20
click at [271, 453] on div "No" at bounding box center [313, 456] width 270 height 36
type input "Hubi"
click at [269, 600] on input "Publisher Account Number ?" at bounding box center [314, 592] width 272 height 46
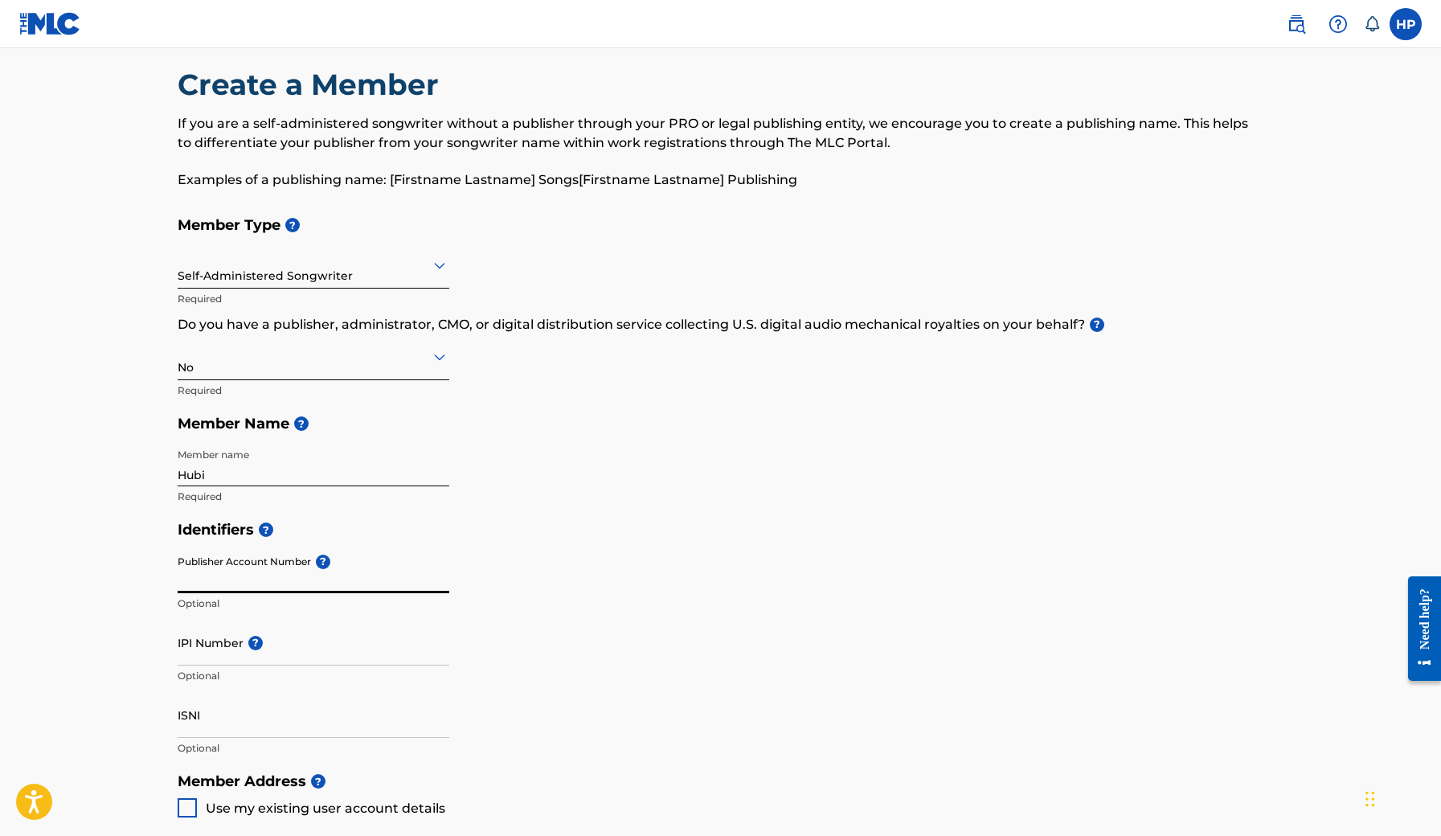
scroll to position [25, 0]
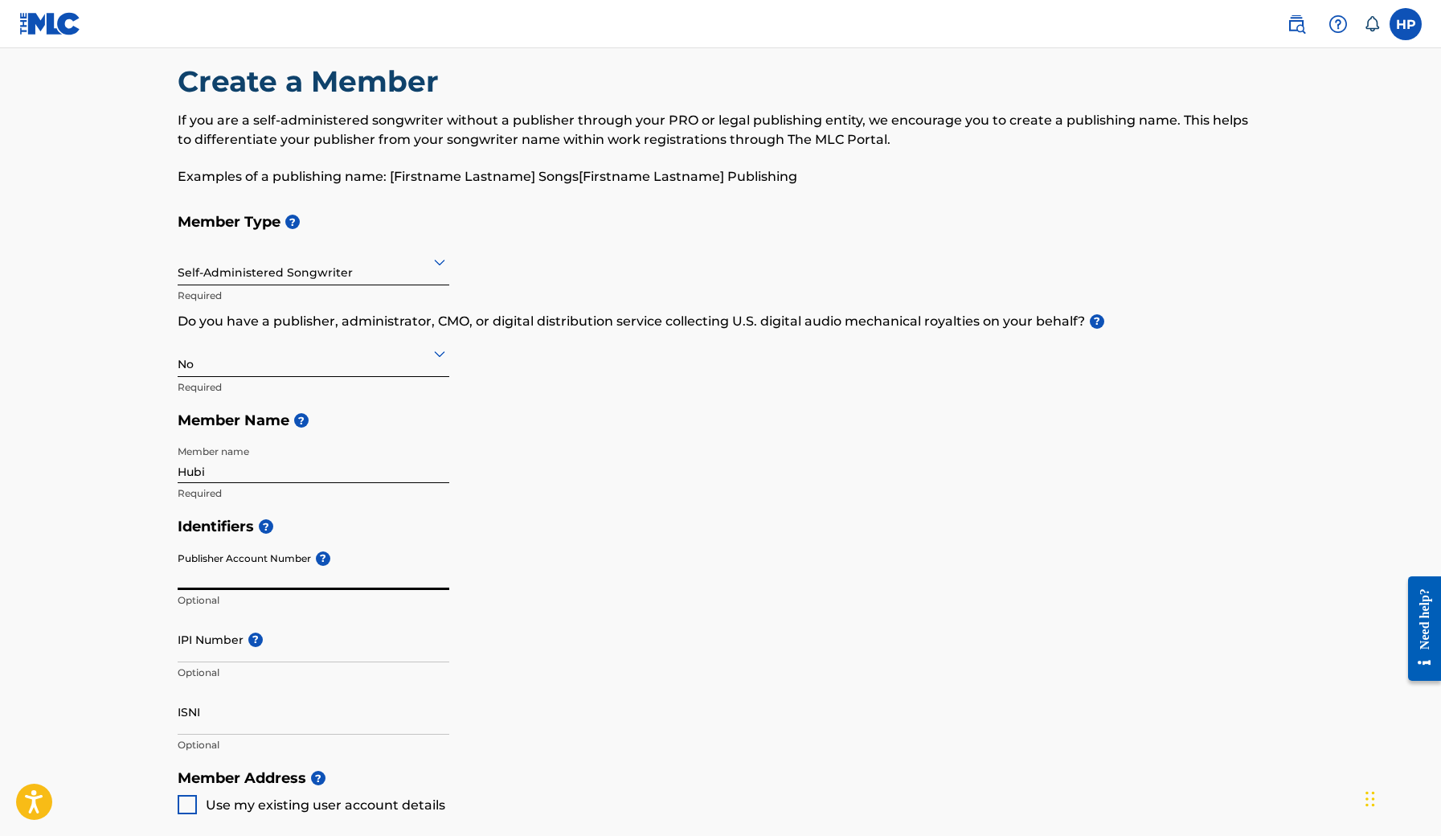
click at [574, 610] on div "Identifiers ? Publisher Account Number ? Optional IPI Number ? Optional ISNI Op…" at bounding box center [721, 636] width 1087 height 252
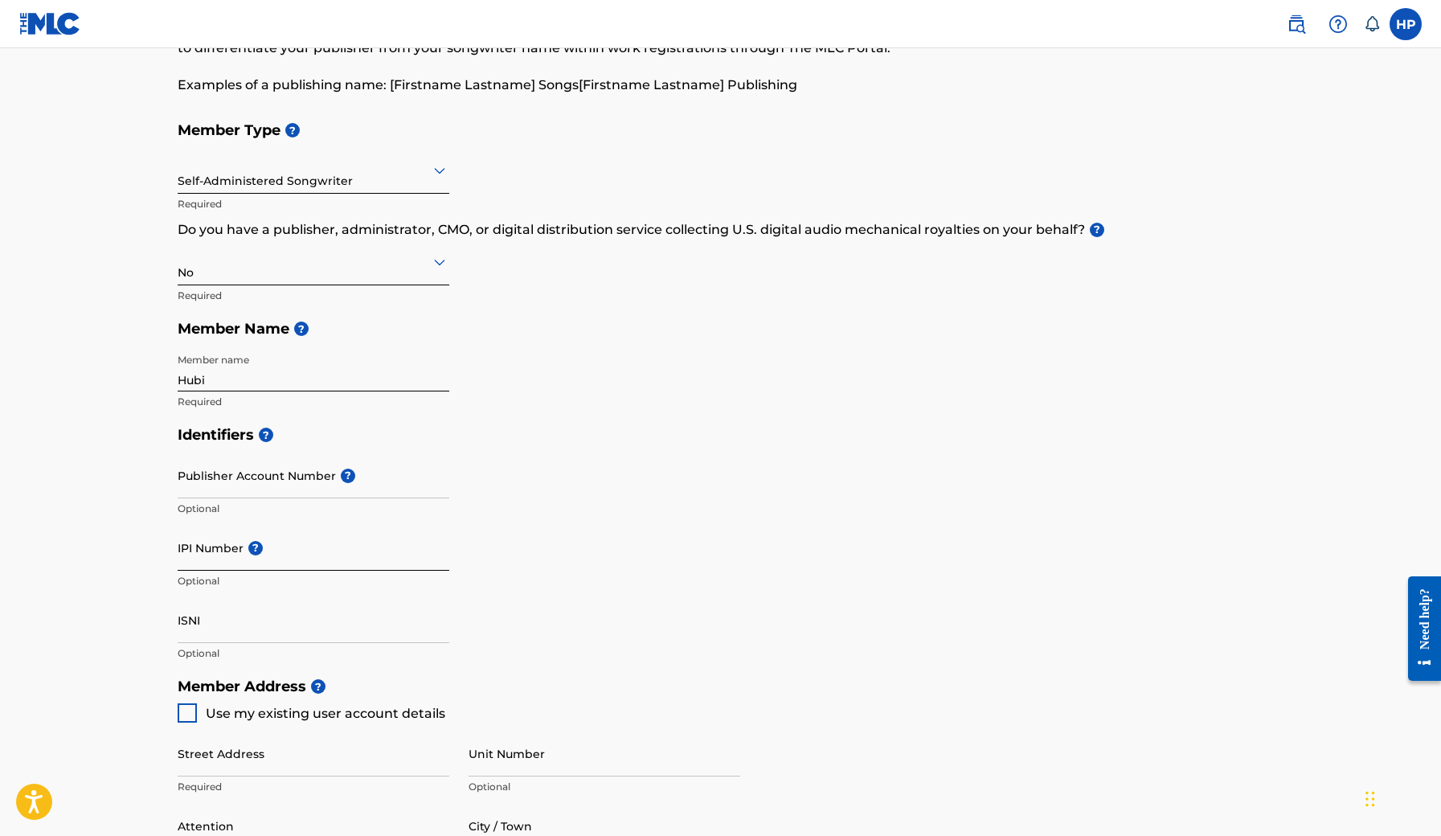
scroll to position [144, 0]
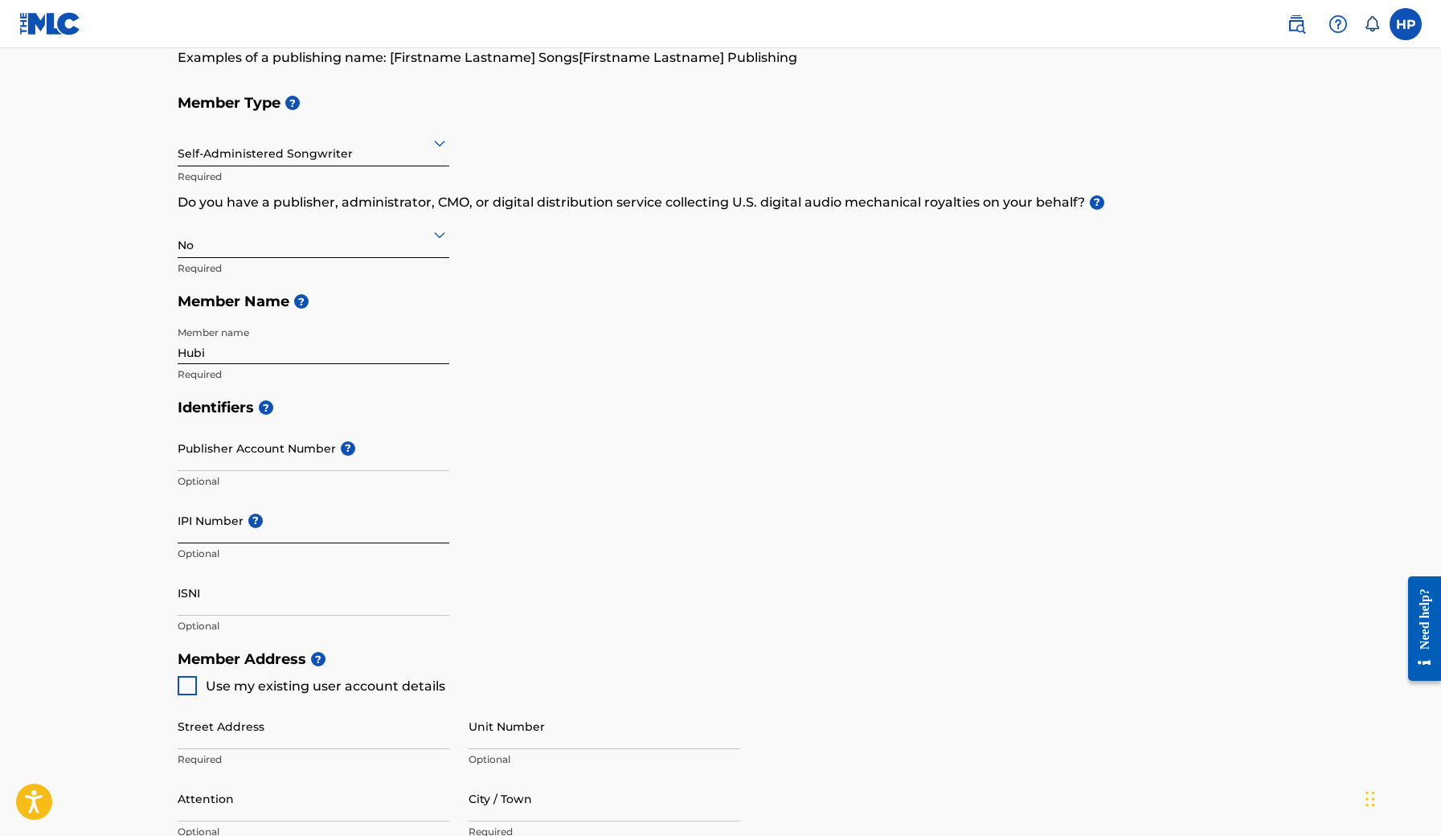
click at [356, 523] on input "IPI Number ?" at bounding box center [314, 521] width 272 height 46
paste input "01002075723"
type input "01002075723"
click at [564, 581] on div "Identifiers ? Publisher Account Number ? Optional IPI Number ? 01002075723 Opti…" at bounding box center [721, 517] width 1087 height 252
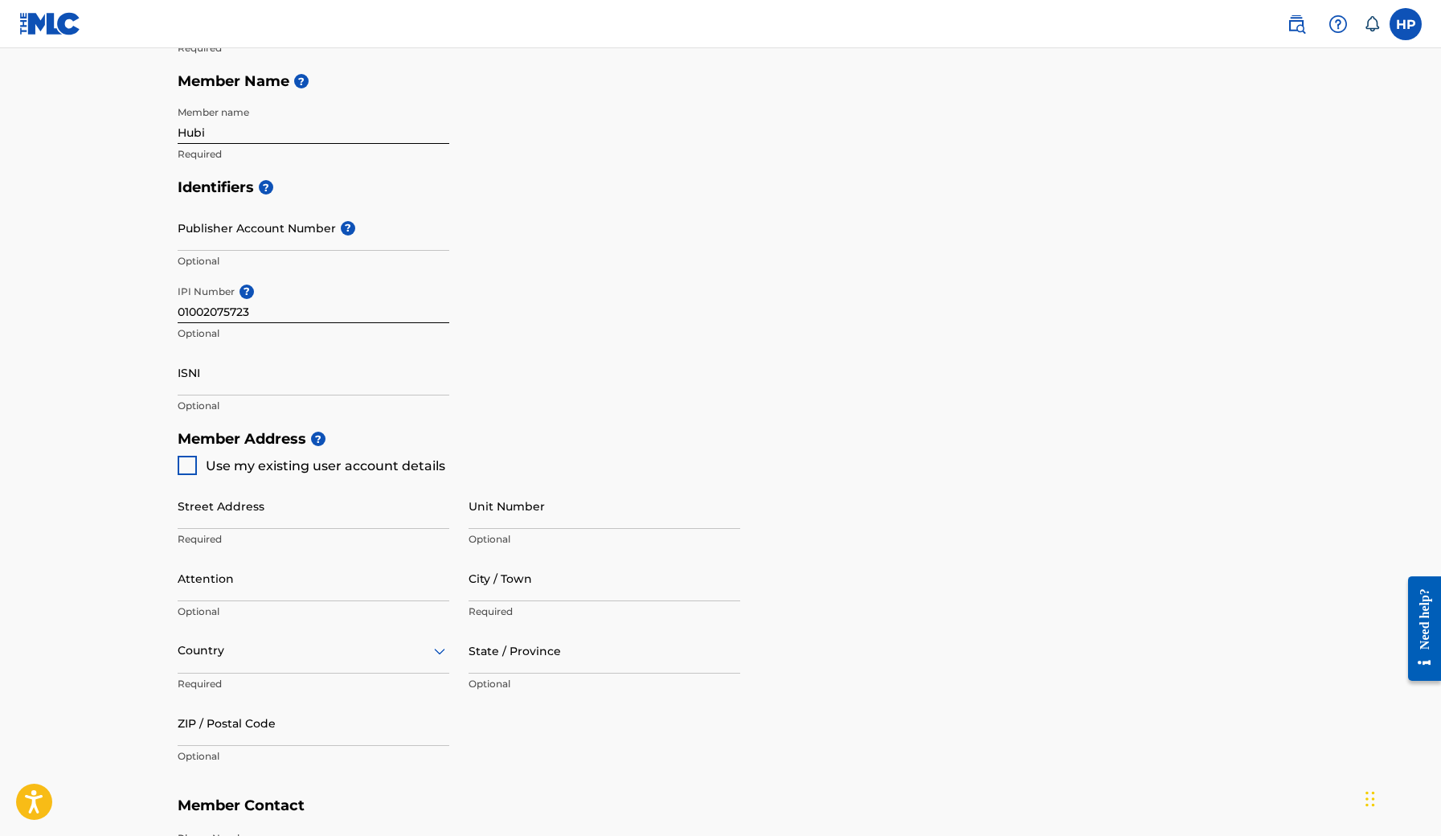
scroll to position [366, 0]
click at [186, 463] on div at bounding box center [187, 463] width 19 height 19
type input "[STREET_ADDRESS]"
type input "Lodz"
type input "Lodzkie"
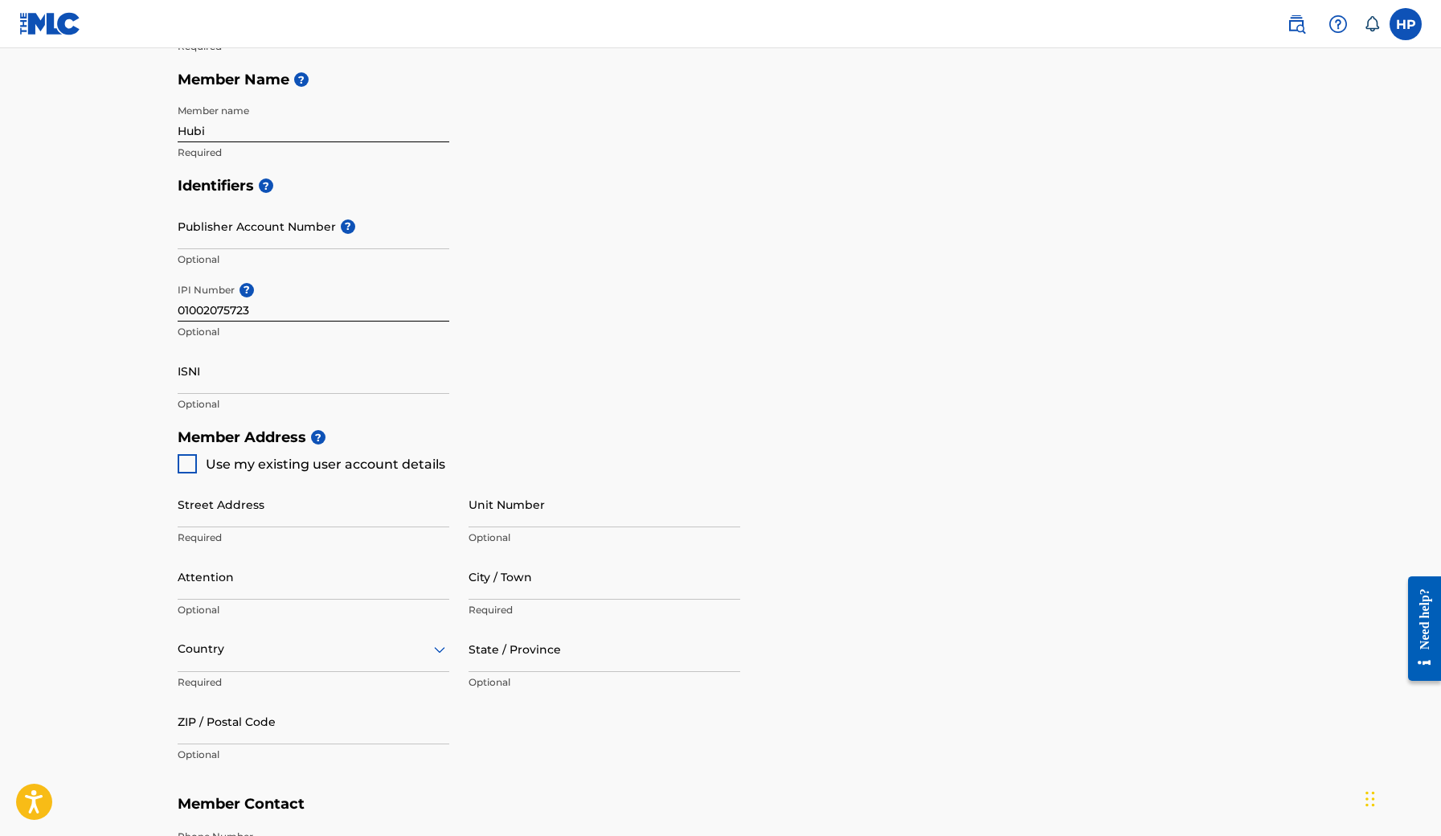
type input "94-004"
type input "668224347"
type input "[DOMAIN_NAME][EMAIL_ADDRESS][DOMAIN_NAME]"
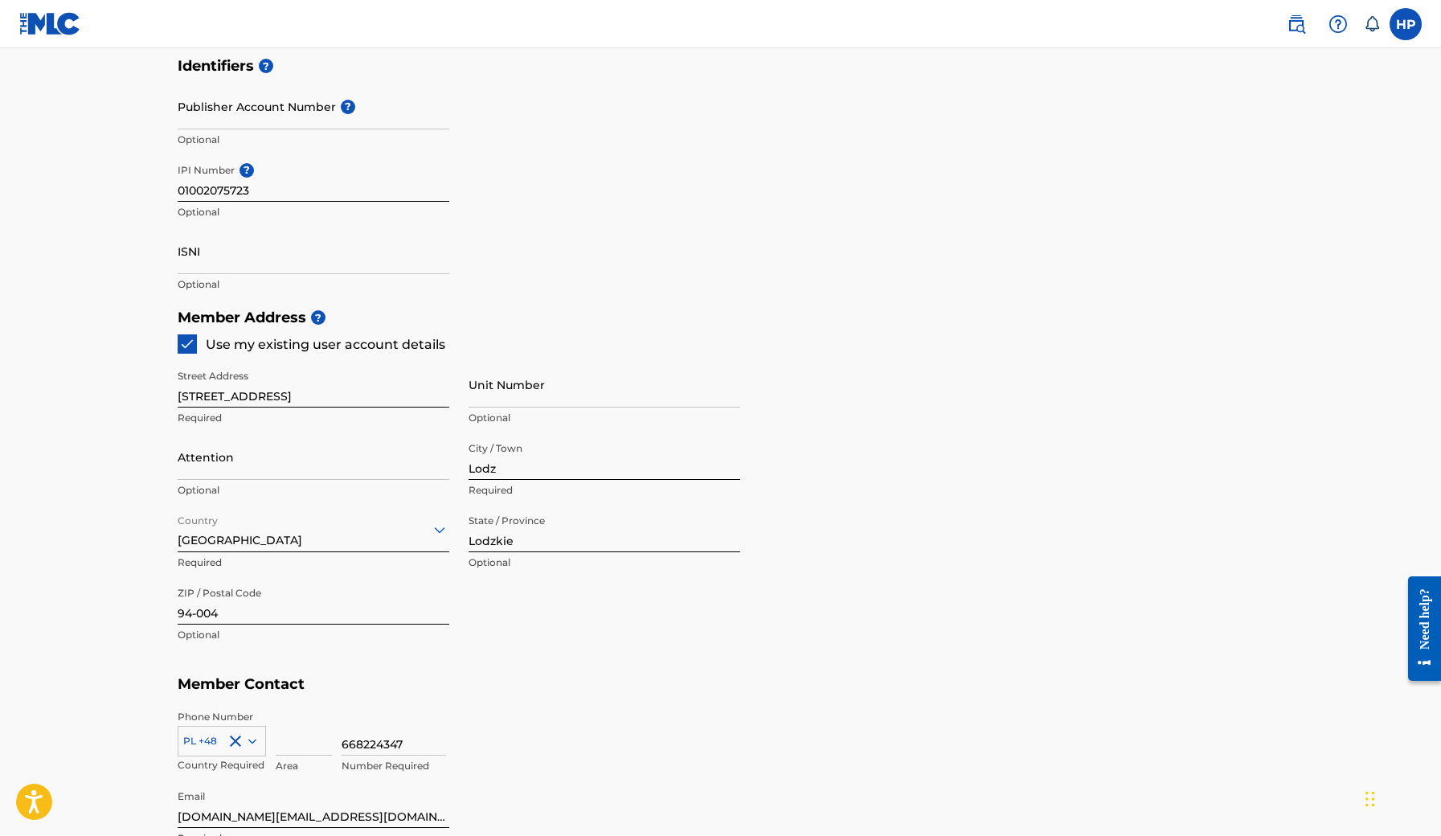
scroll to position [498, 0]
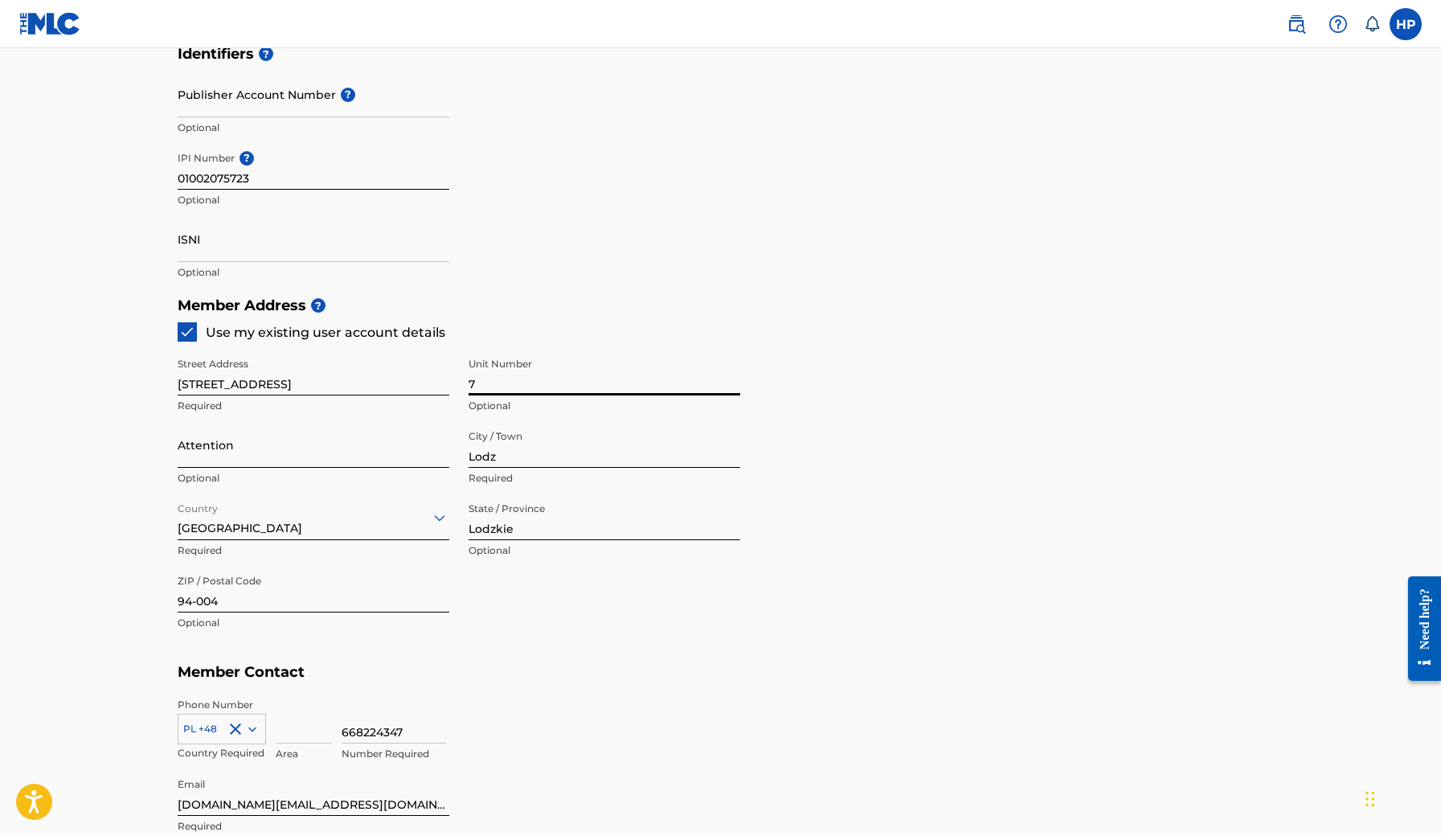
type input "7"
click at [121, 450] on main "Create a Member If you are a self-administered songwriter without a publisher t…" at bounding box center [720, 273] width 1441 height 1444
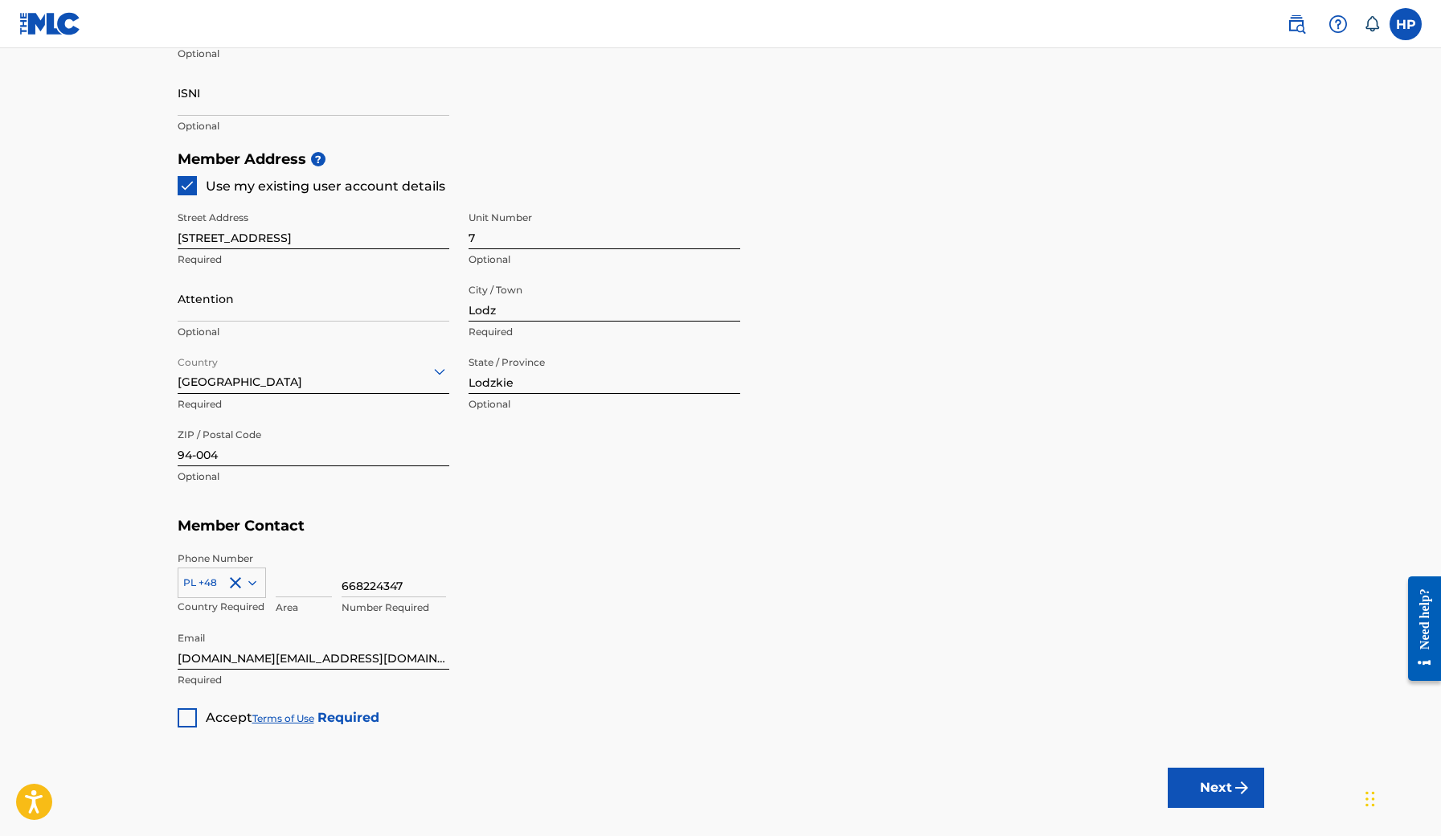
scroll to position [670, 0]
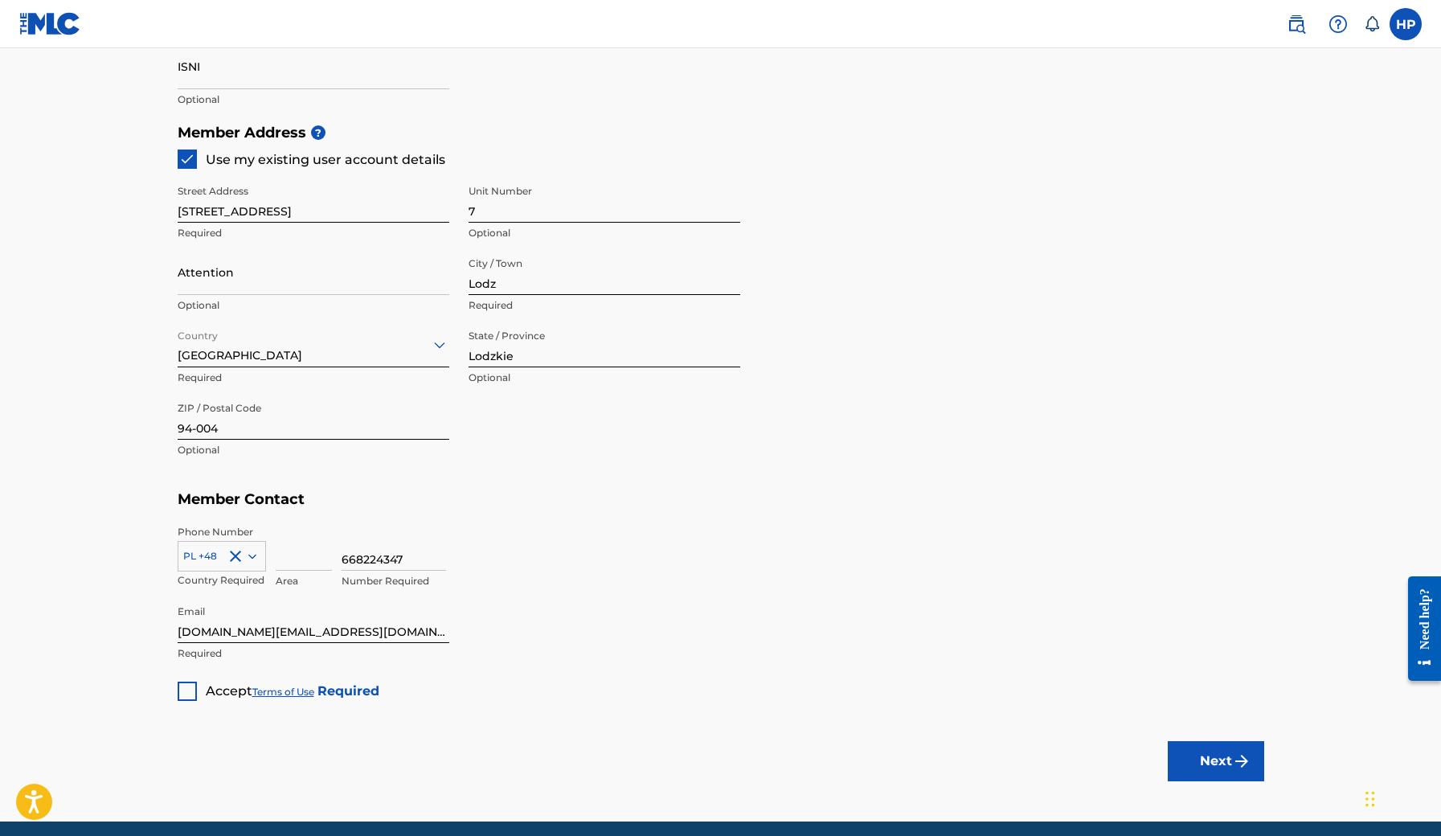
click at [191, 690] on div at bounding box center [187, 691] width 19 height 19
click at [1241, 760] on img "submit" at bounding box center [1241, 761] width 19 height 19
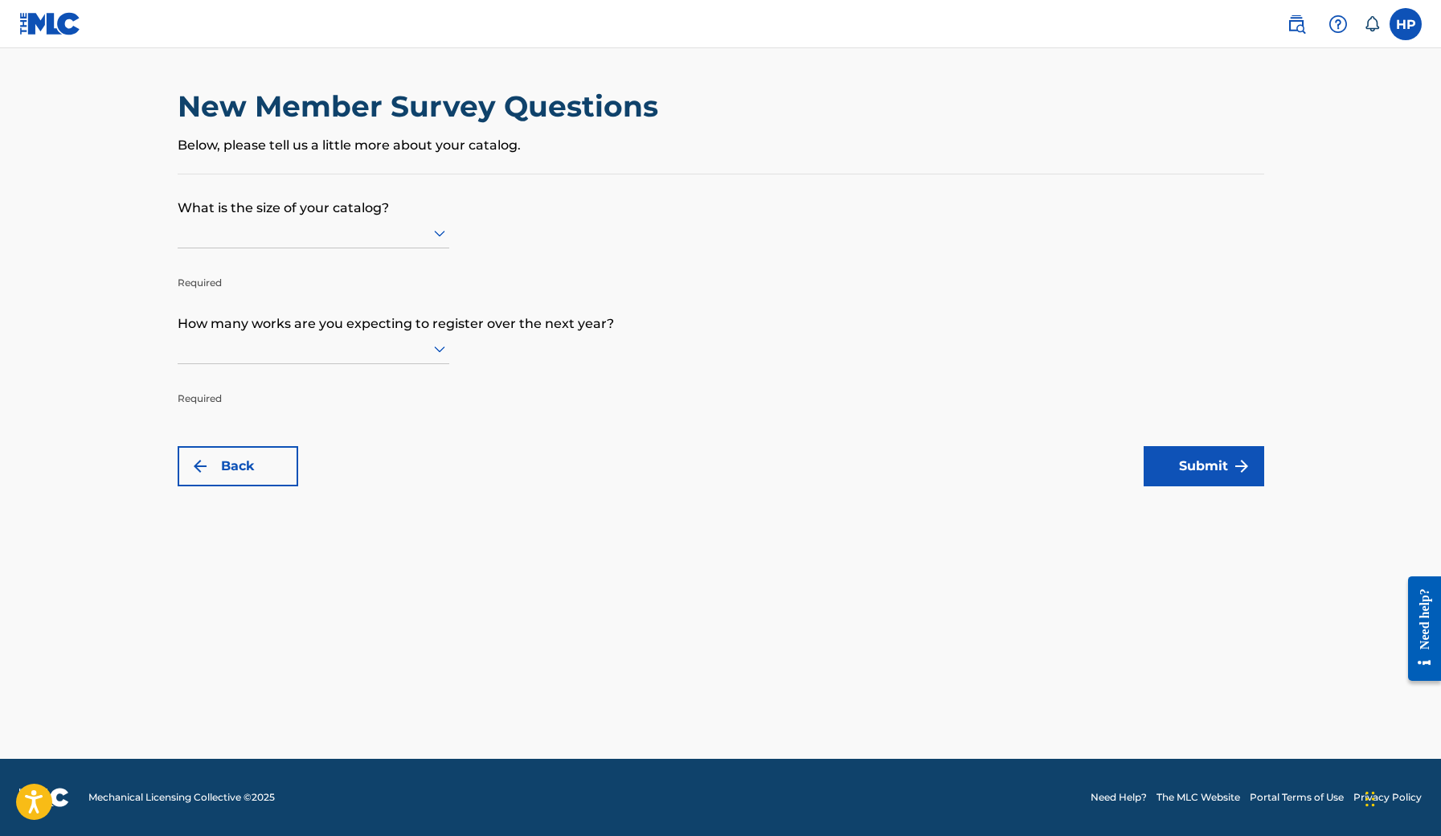
click at [435, 243] on icon at bounding box center [439, 232] width 19 height 19
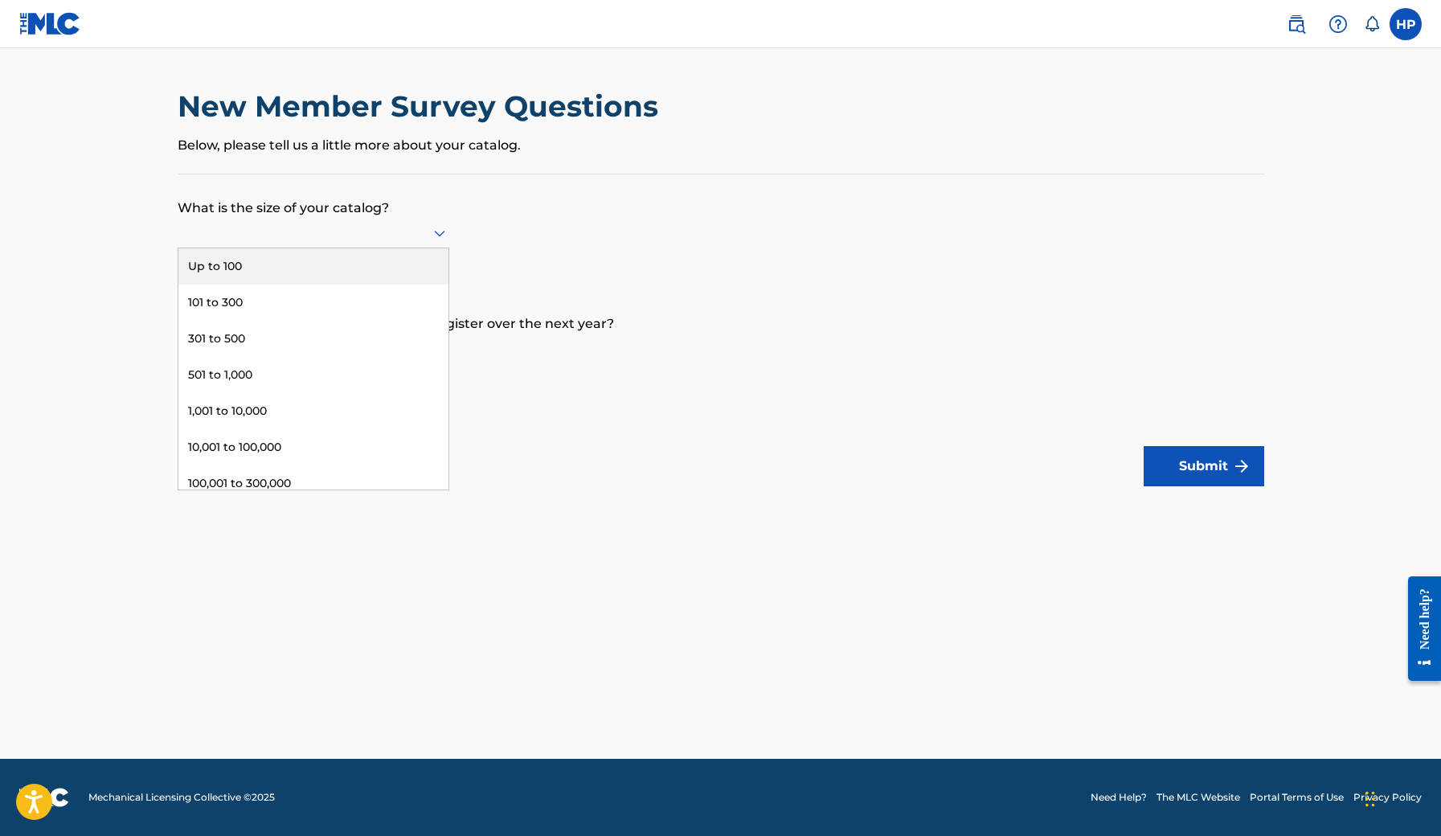
click at [385, 281] on div "Up to 100" at bounding box center [313, 266] width 270 height 36
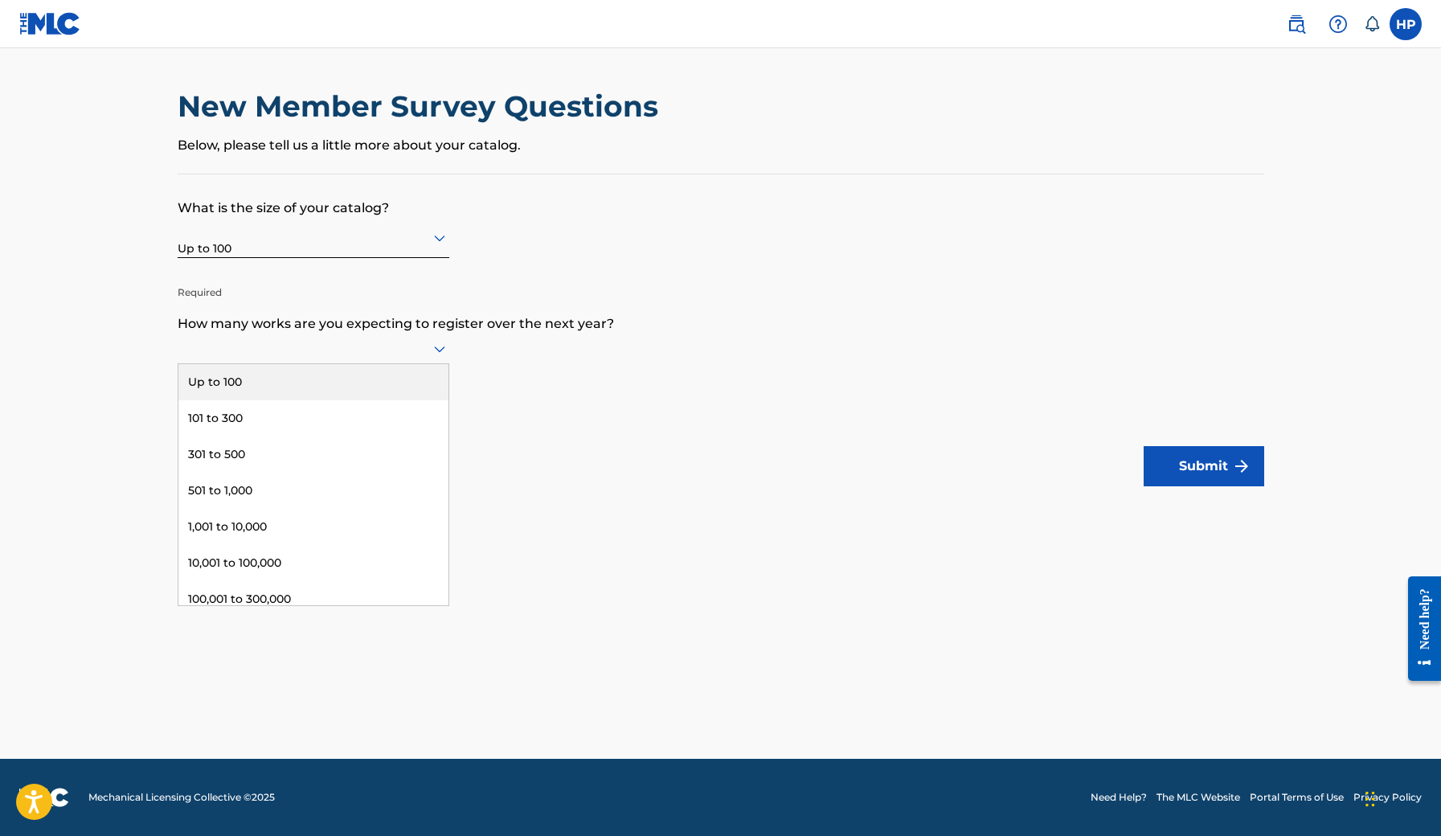
click at [431, 359] on icon at bounding box center [439, 348] width 19 height 19
click at [364, 395] on div "Up to 100" at bounding box center [313, 382] width 270 height 36
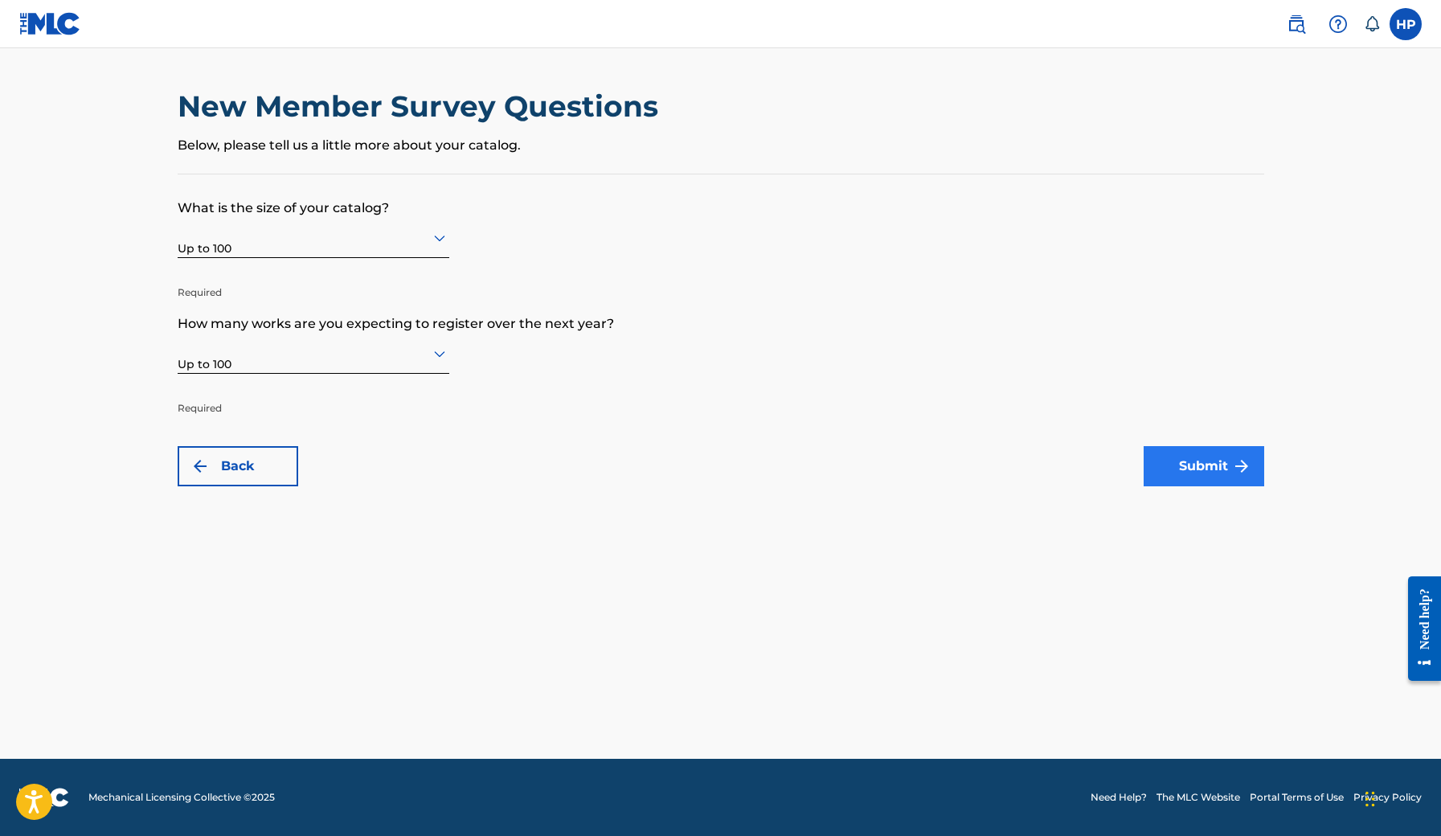
click at [1213, 465] on button "Submit" at bounding box center [1204, 466] width 121 height 40
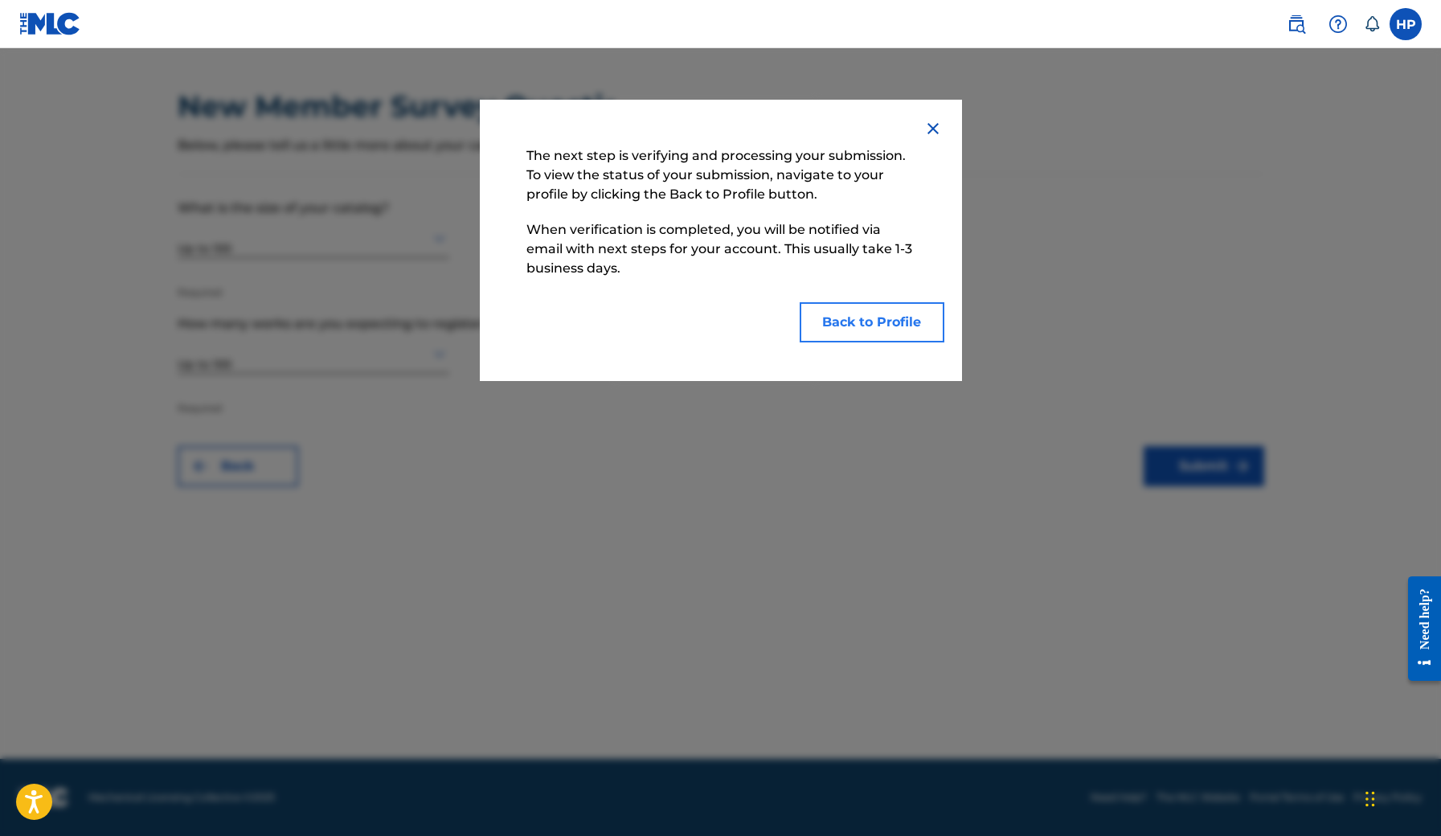
click at [900, 321] on button "Back to Profile" at bounding box center [872, 322] width 145 height 40
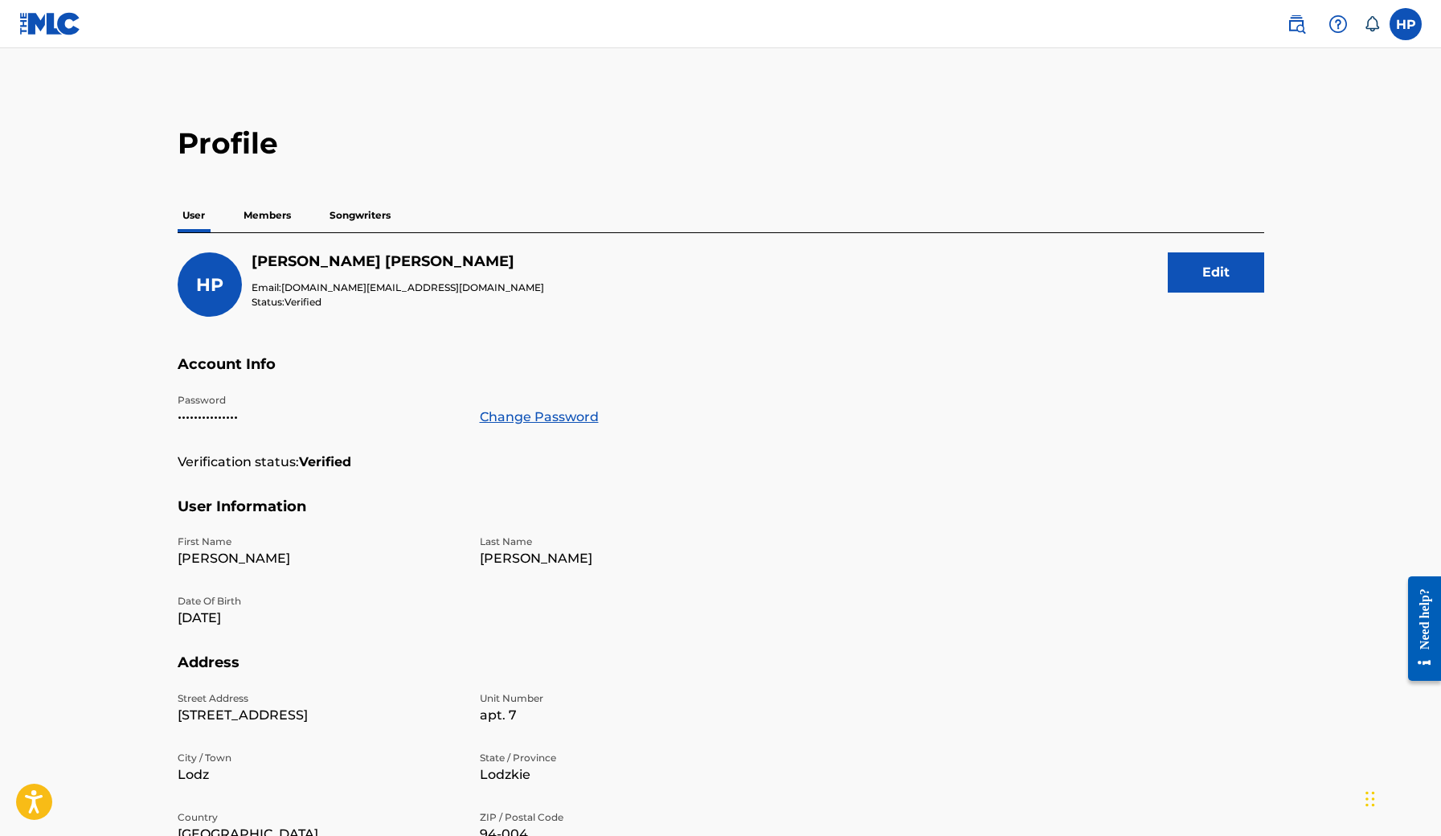
click at [365, 215] on p "Songwriters" at bounding box center [360, 216] width 71 height 34
